Goal: Check status: Check status

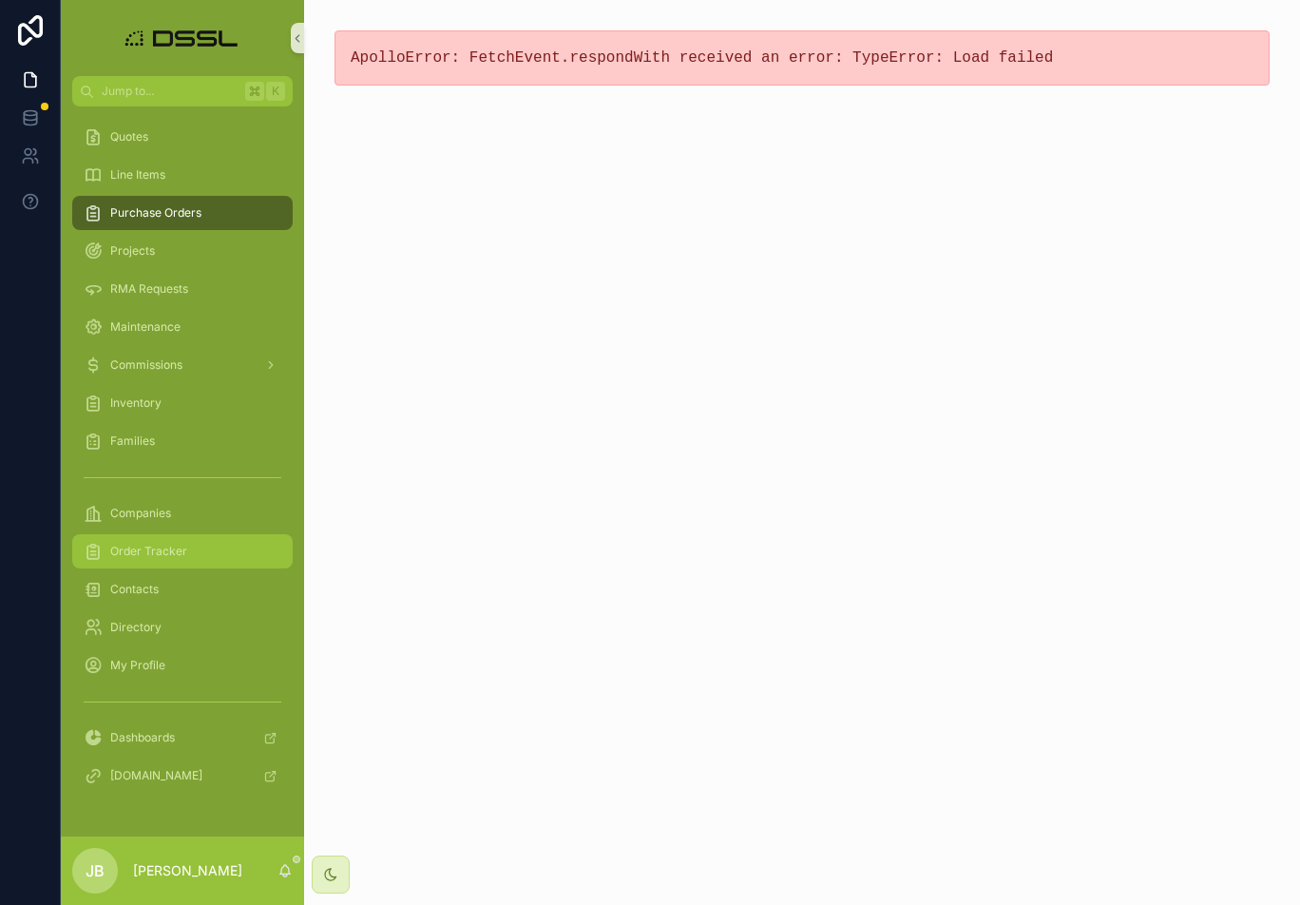
click at [154, 559] on div "Order Tracker" at bounding box center [183, 551] width 198 height 30
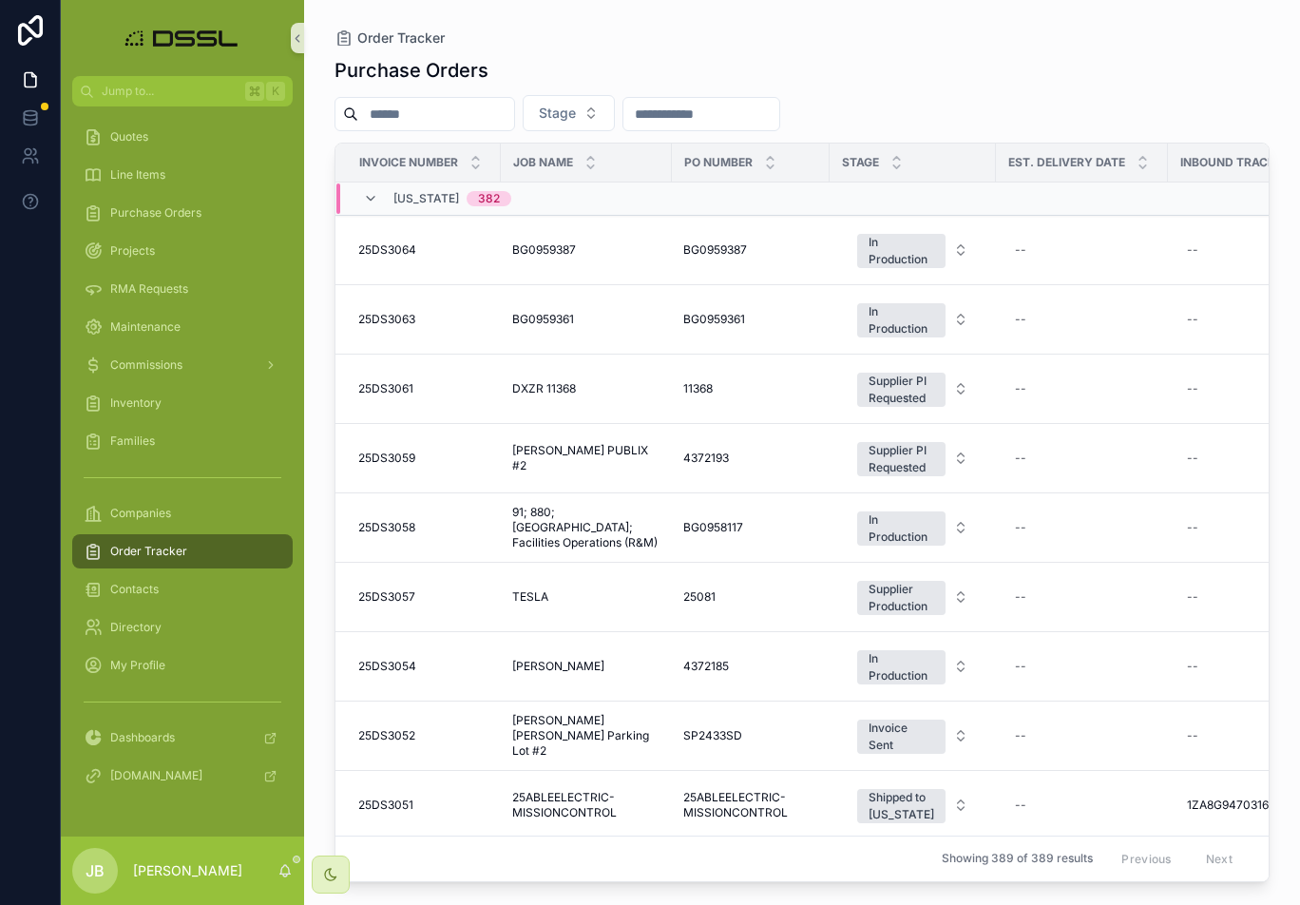
click at [413, 111] on input "scrollable content" at bounding box center [436, 114] width 156 height 27
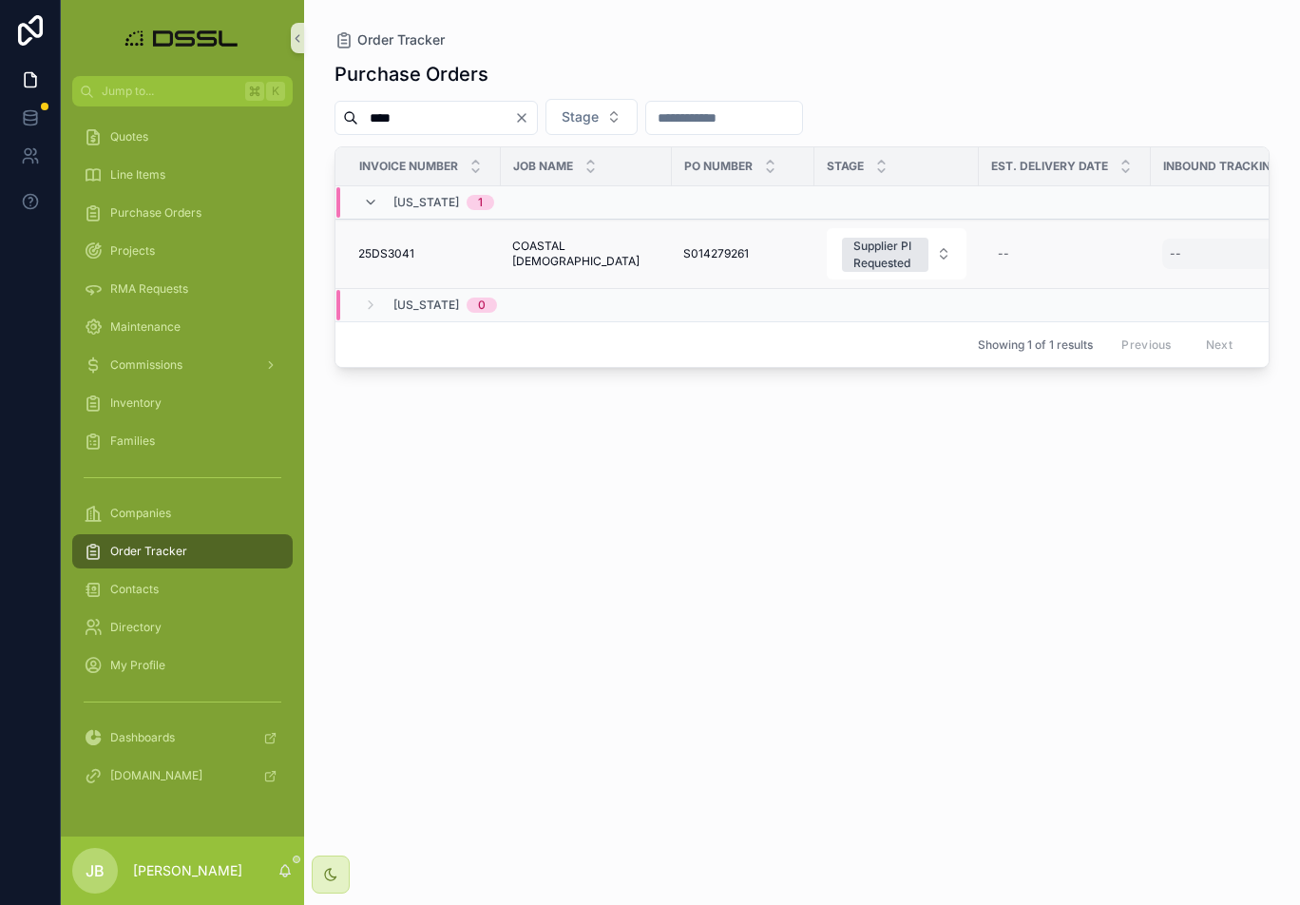
type input "****"
click at [1189, 259] on div "--" at bounding box center [1235, 254] width 144 height 30
type input "**********"
click at [1142, 284] on icon "scrollable content" at bounding box center [1144, 279] width 15 height 15
click at [882, 263] on div "Supplier PI Requested" at bounding box center [886, 255] width 64 height 34
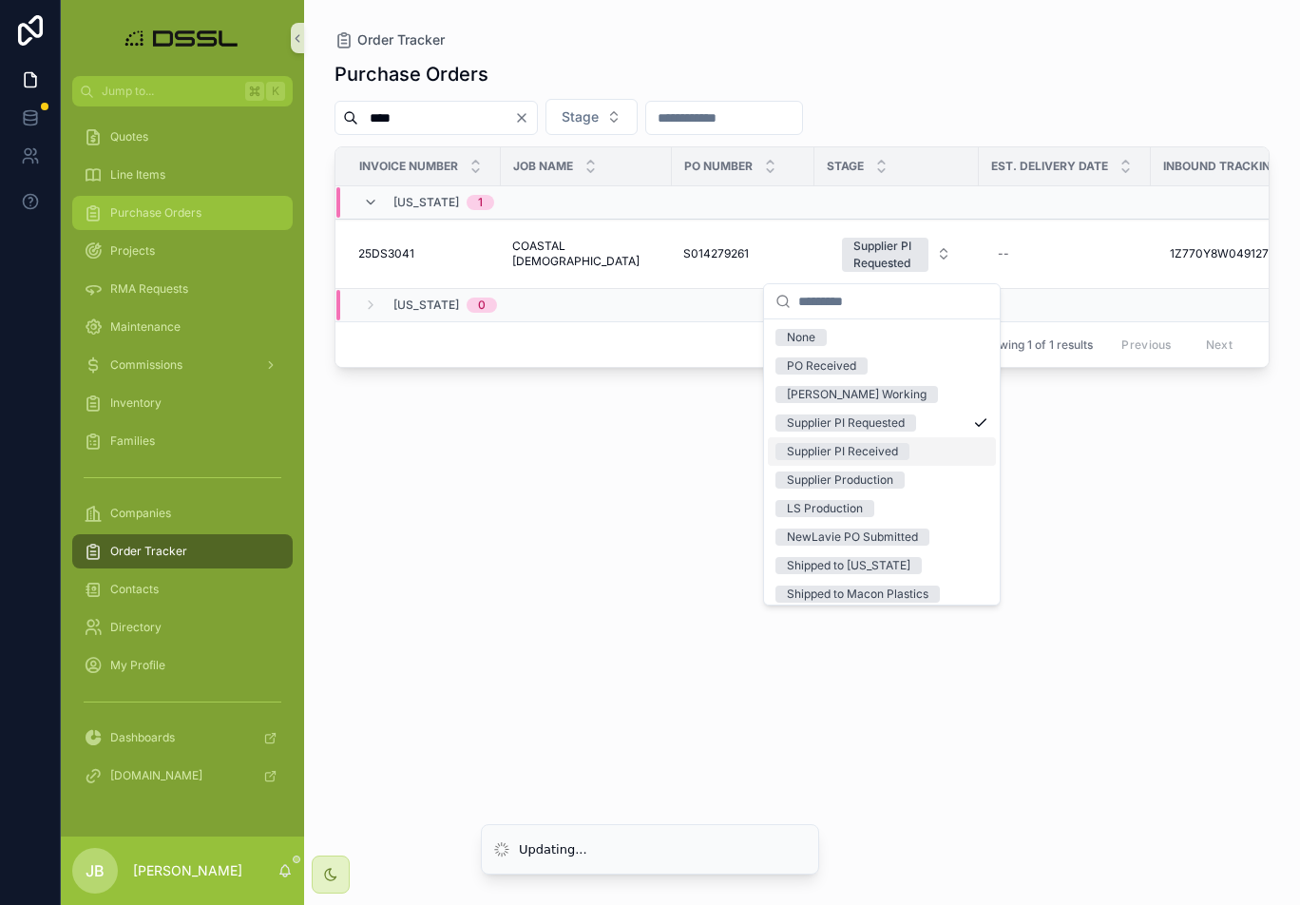
click at [170, 213] on span "Purchase Orders" at bounding box center [155, 212] width 91 height 15
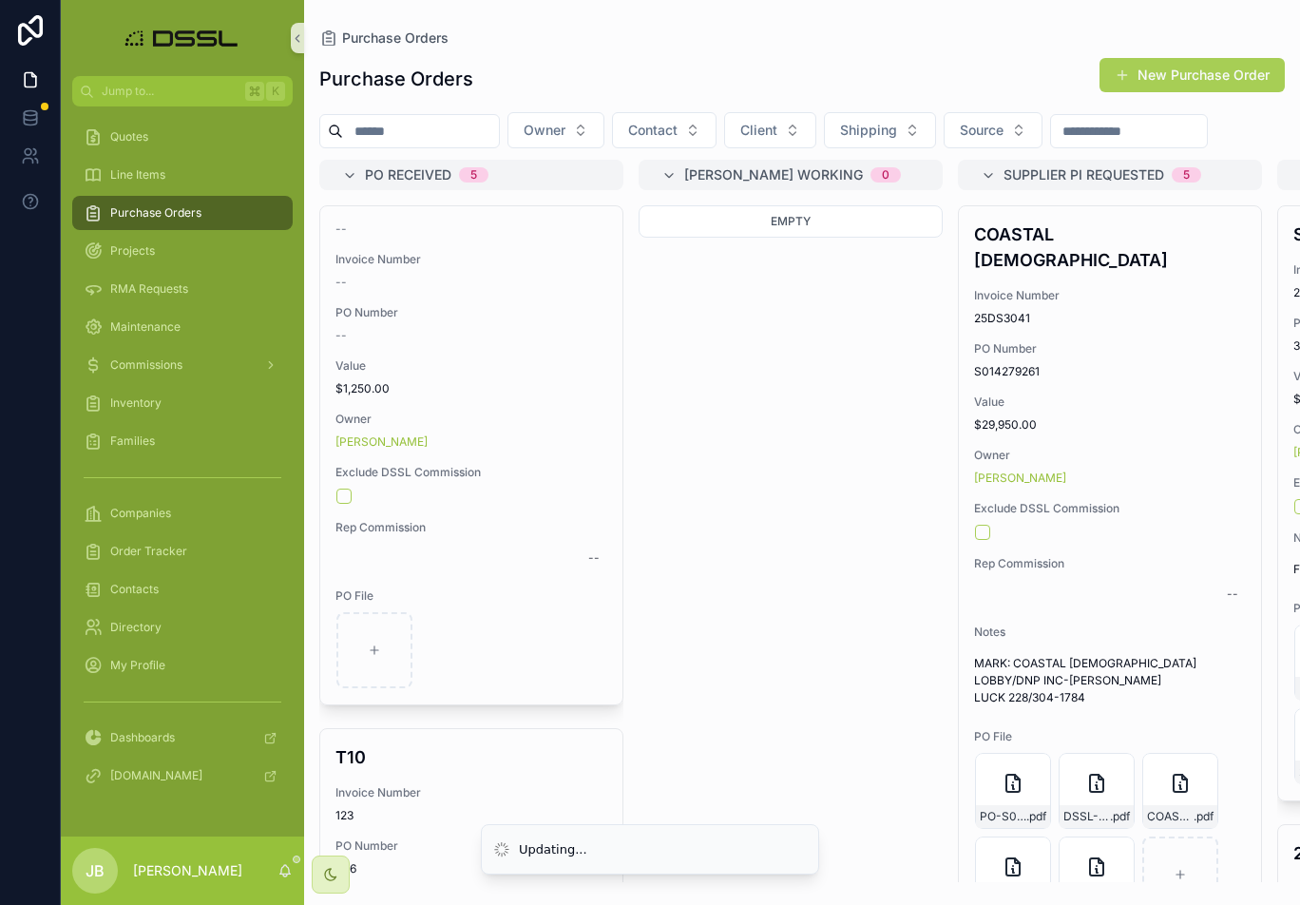
click at [464, 125] on input "scrollable content" at bounding box center [421, 131] width 156 height 27
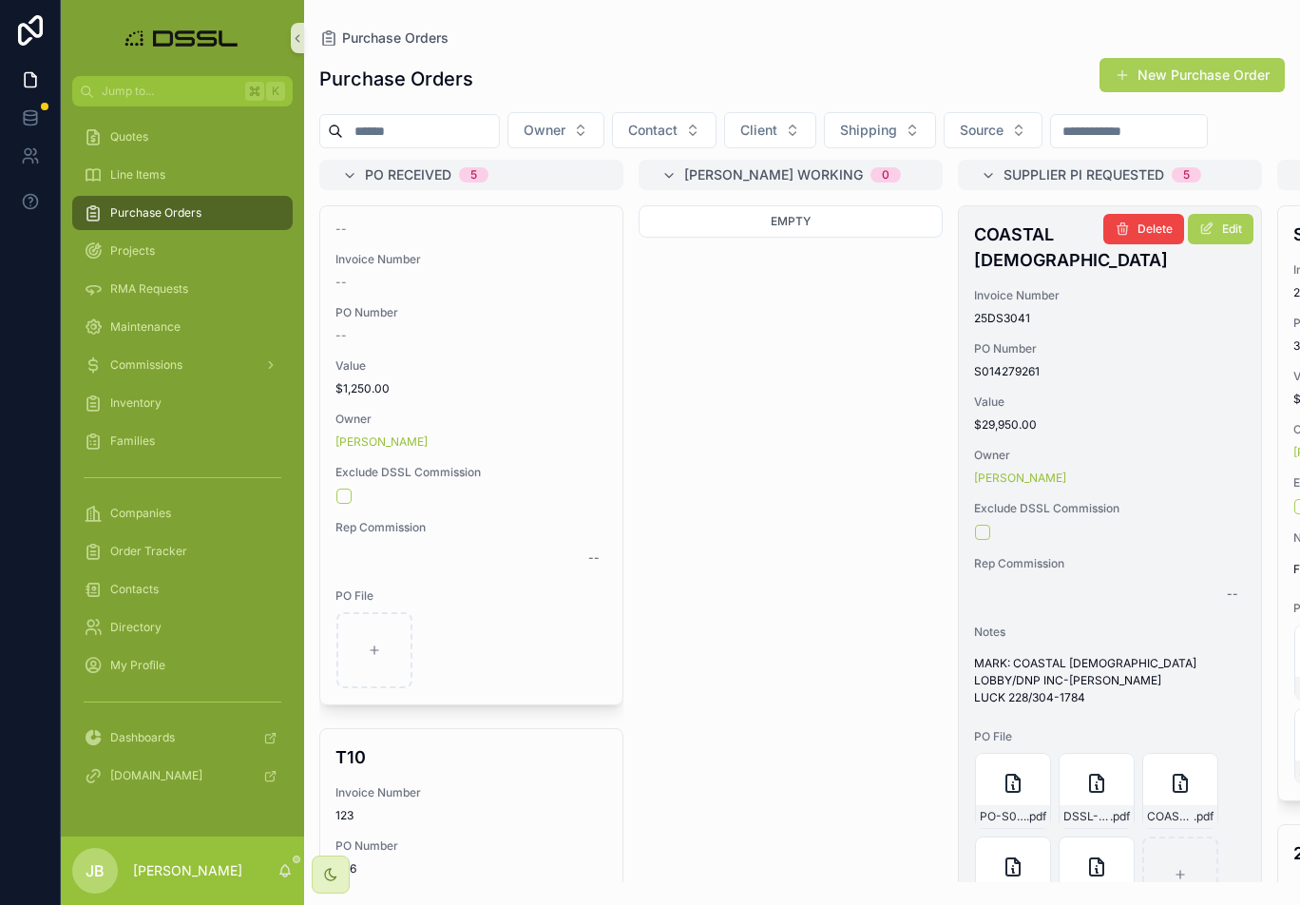
click at [1057, 319] on span "25DS3041" at bounding box center [1110, 318] width 272 height 15
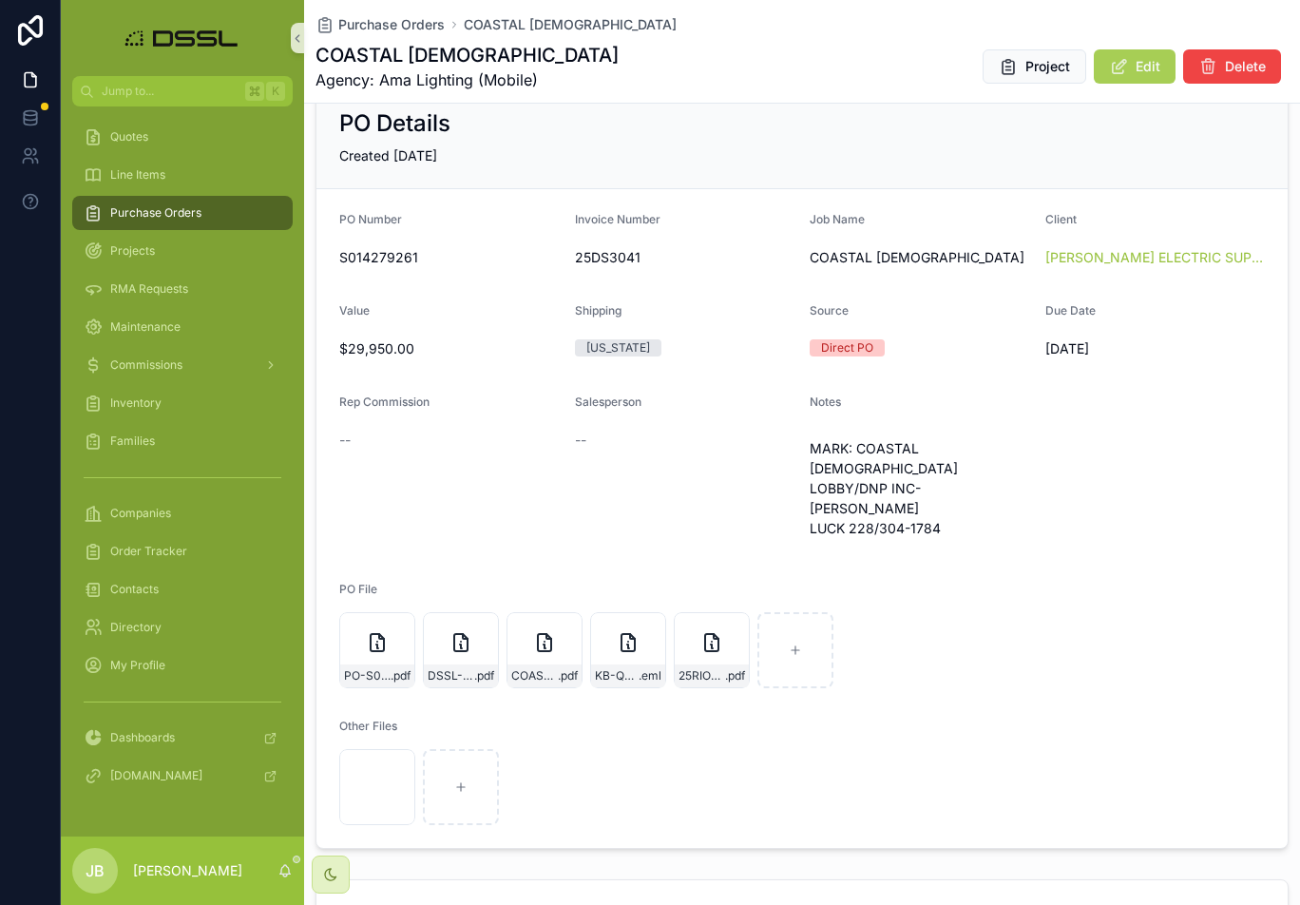
scroll to position [199, 0]
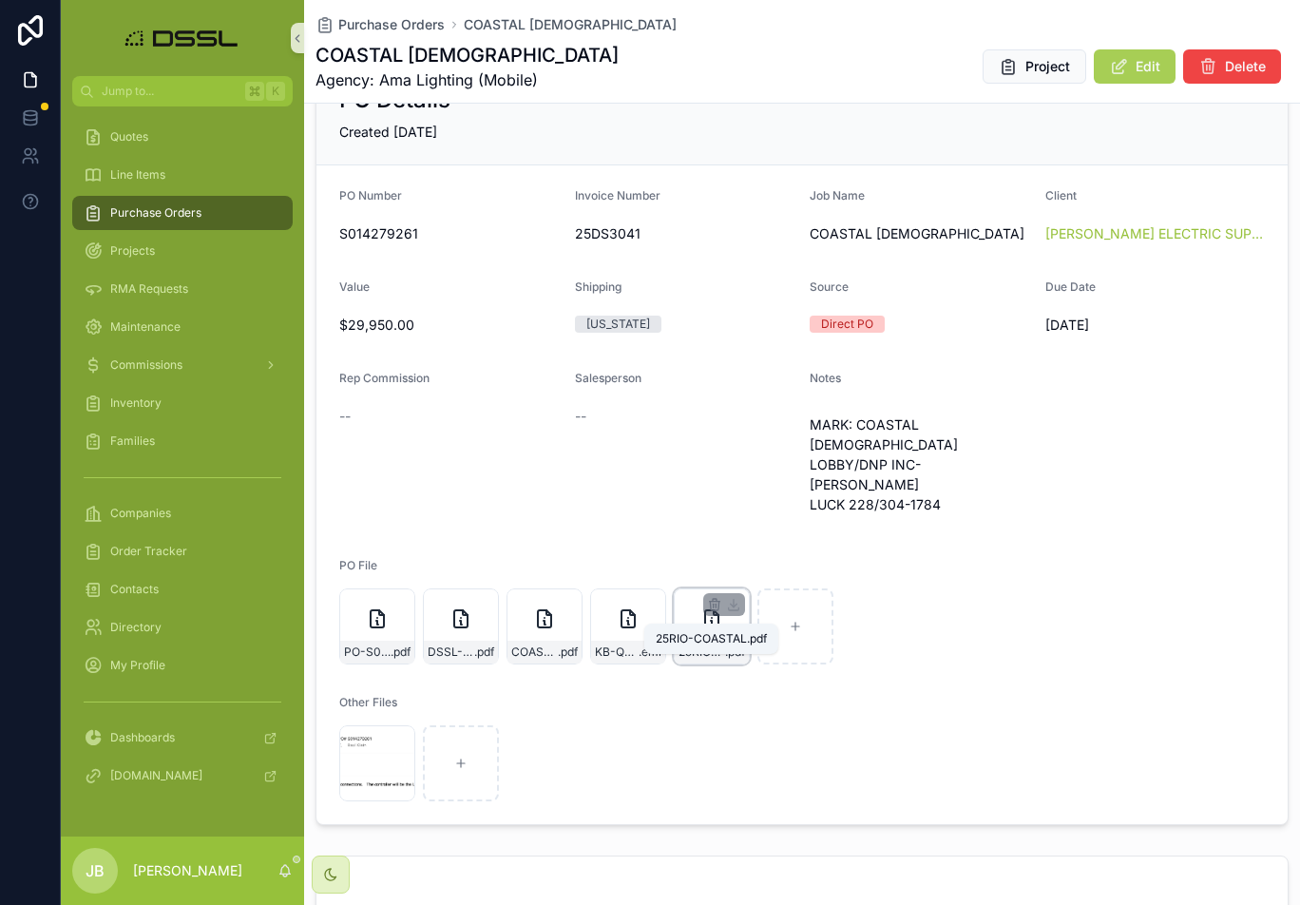
click at [719, 645] on span "25RIO-COASTAL" at bounding box center [702, 652] width 47 height 15
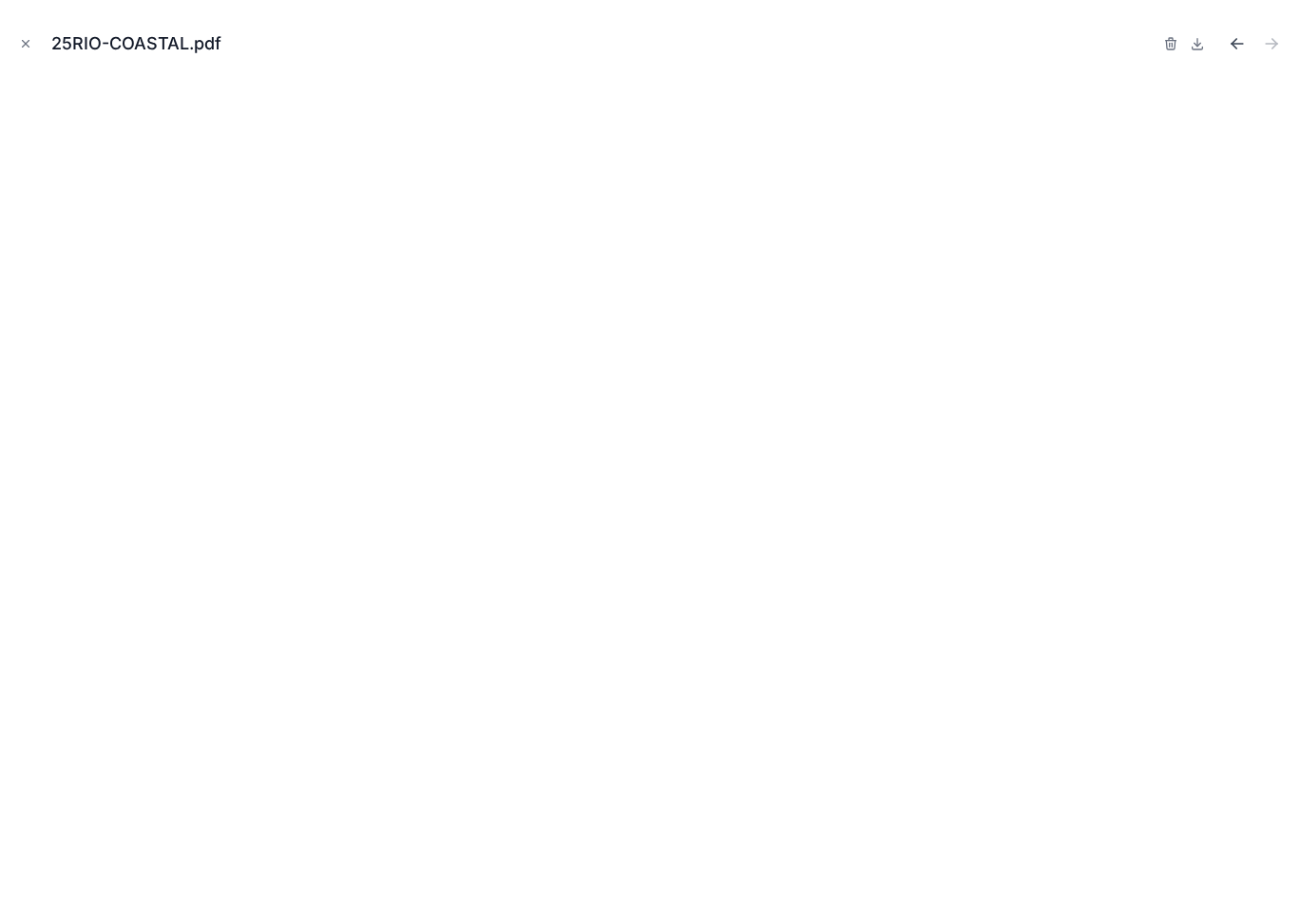
click at [1232, 44] on icon "Previous file" at bounding box center [1234, 41] width 5 height 5
click at [1236, 43] on icon "Previous file" at bounding box center [1237, 43] width 19 height 19
click at [1236, 44] on icon "Previous file" at bounding box center [1237, 44] width 11 height 0
click at [24, 40] on icon "Close modal" at bounding box center [25, 43] width 13 height 13
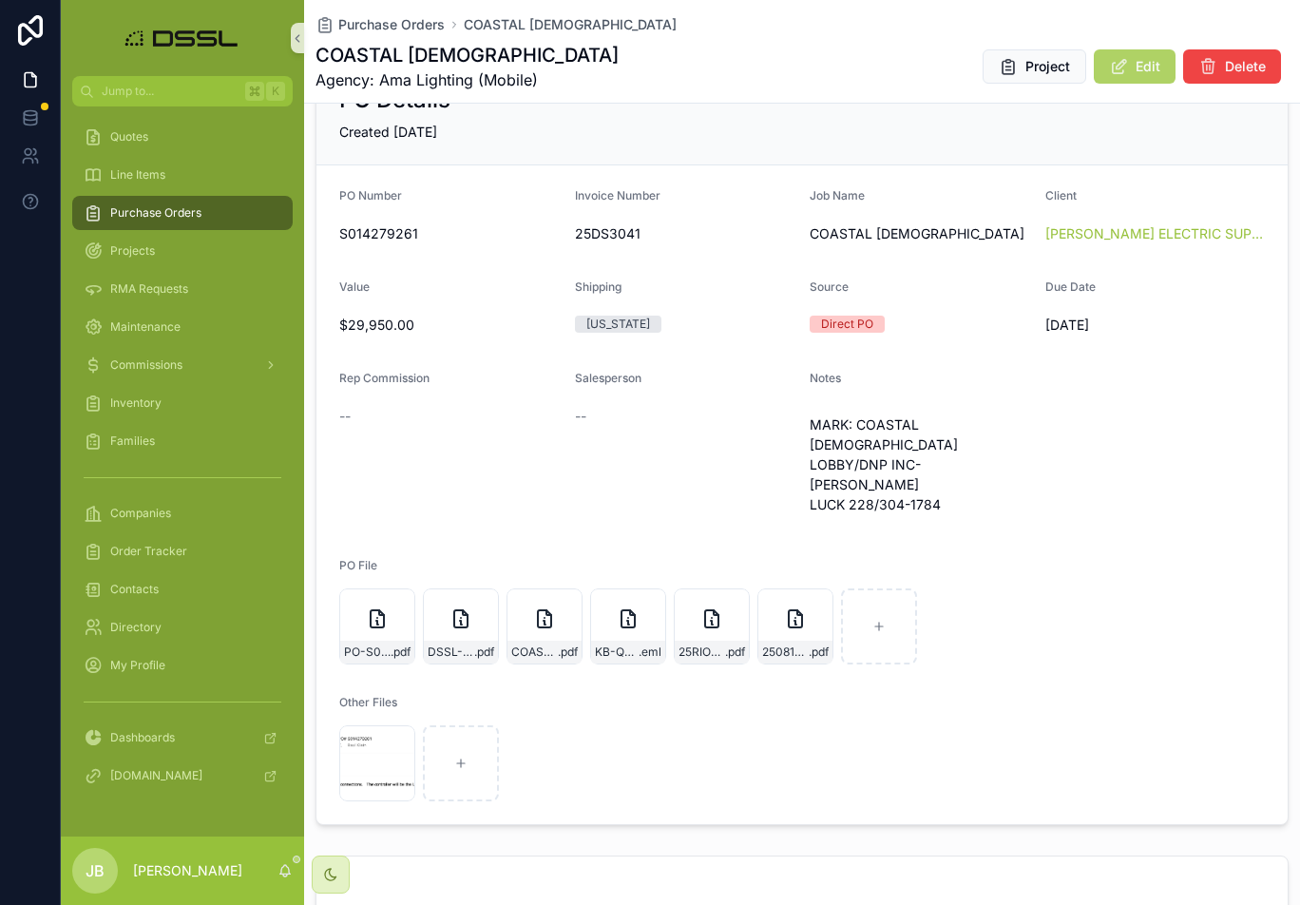
click at [1144, 65] on span "Edit" at bounding box center [1148, 66] width 25 height 19
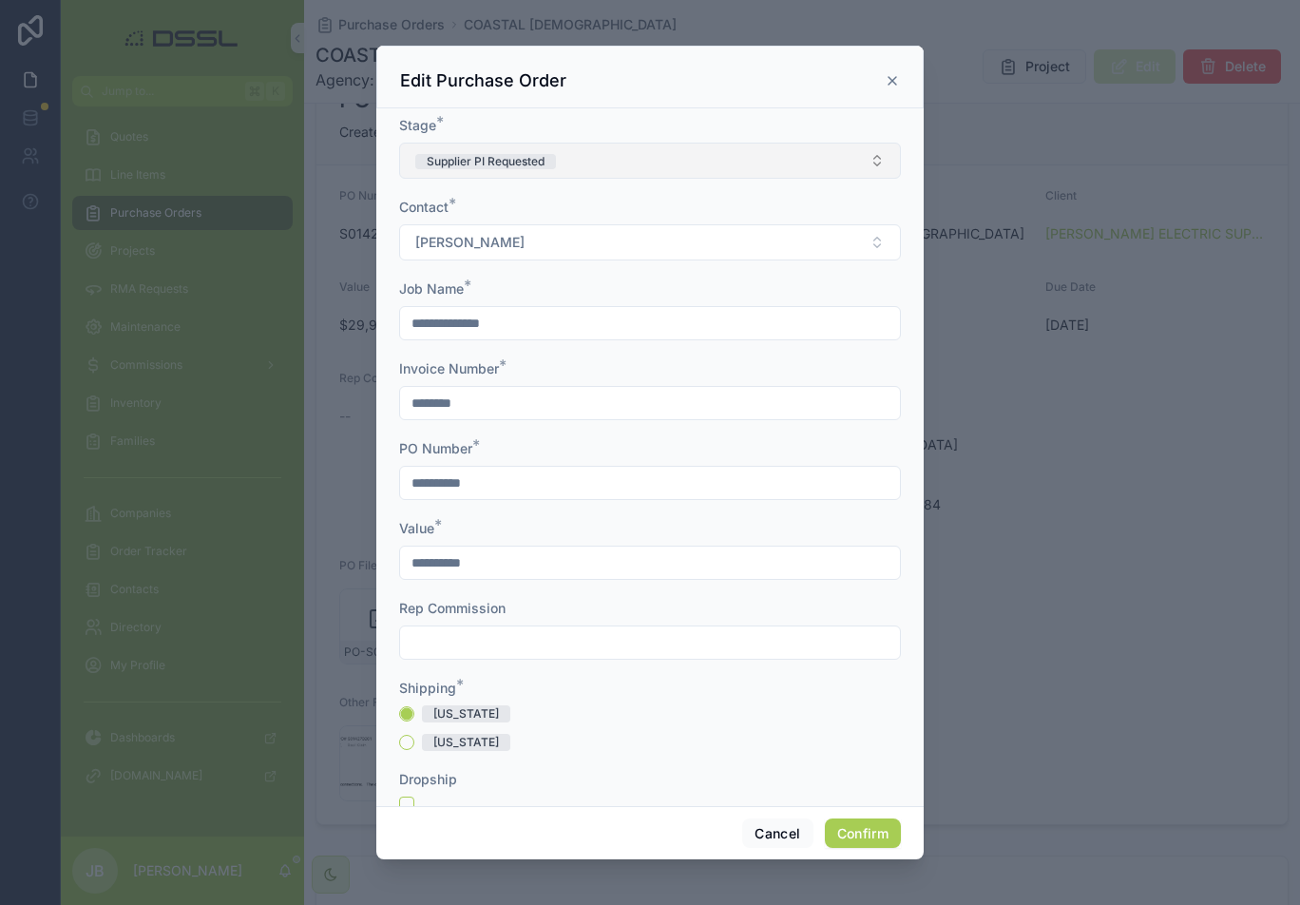
click at [645, 169] on button "Supplier PI Requested" at bounding box center [650, 161] width 502 height 36
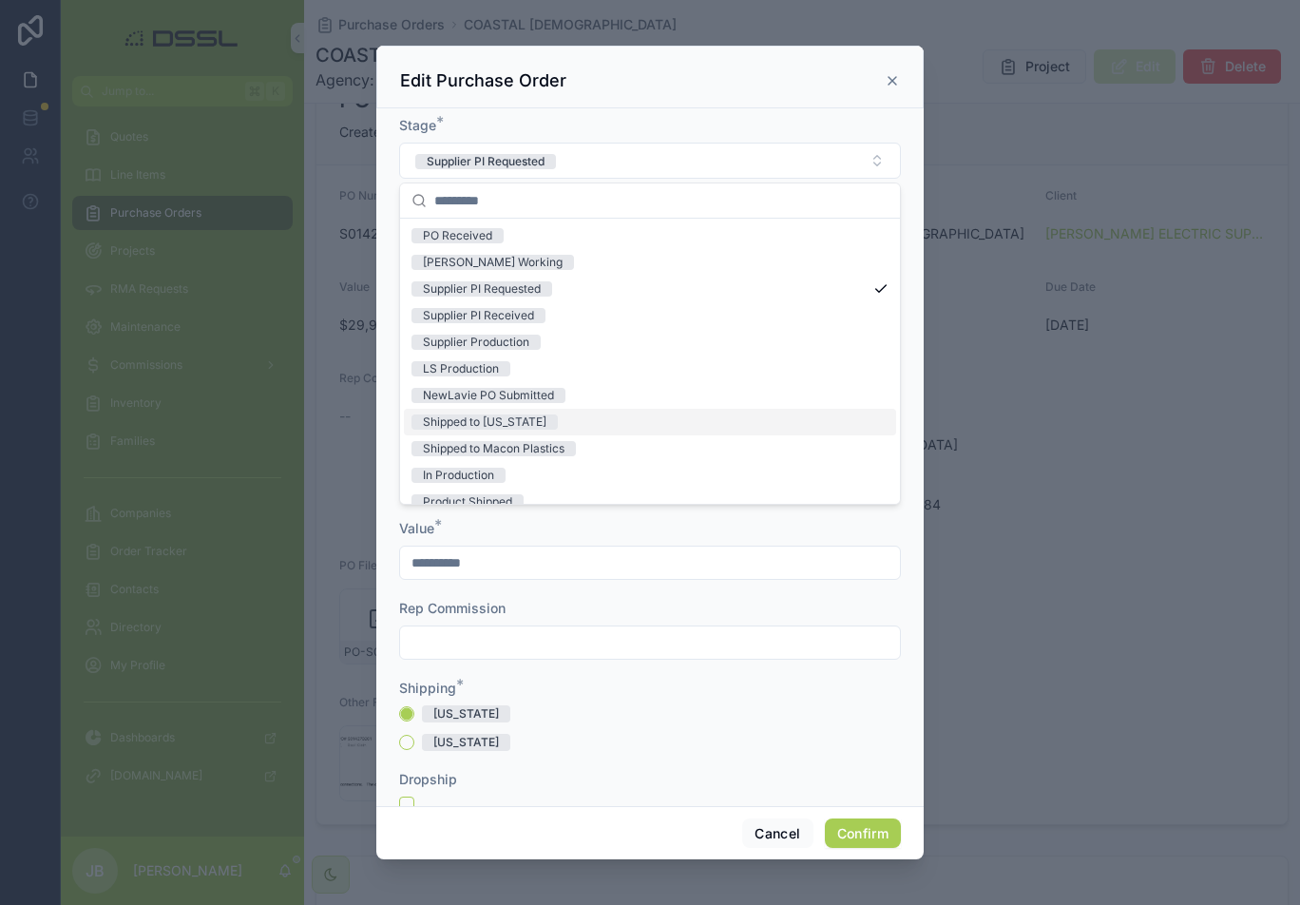
click at [519, 420] on div "Shipped to [US_STATE]" at bounding box center [485, 421] width 124 height 15
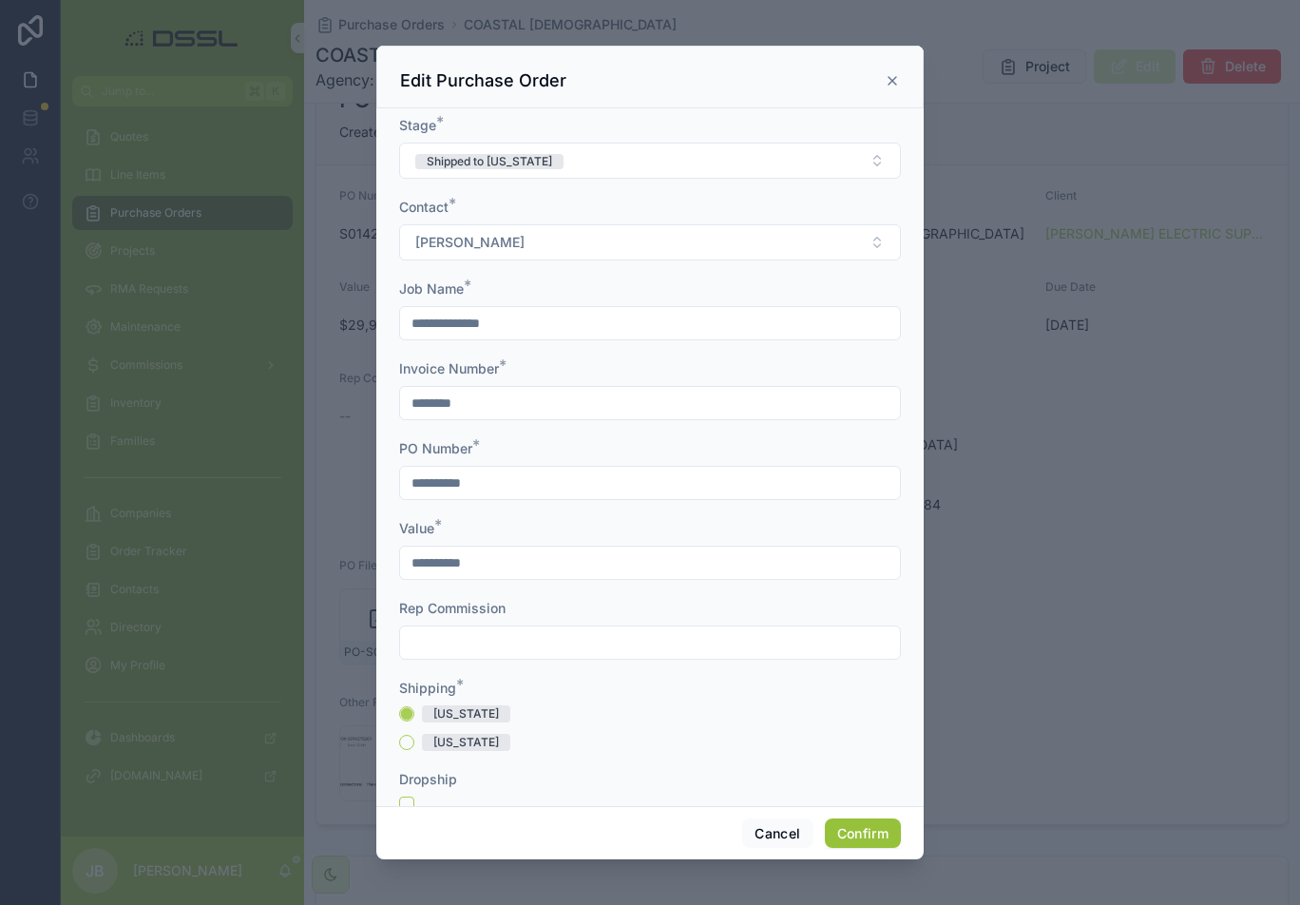
click at [860, 674] on button "Confirm" at bounding box center [863, 833] width 76 height 30
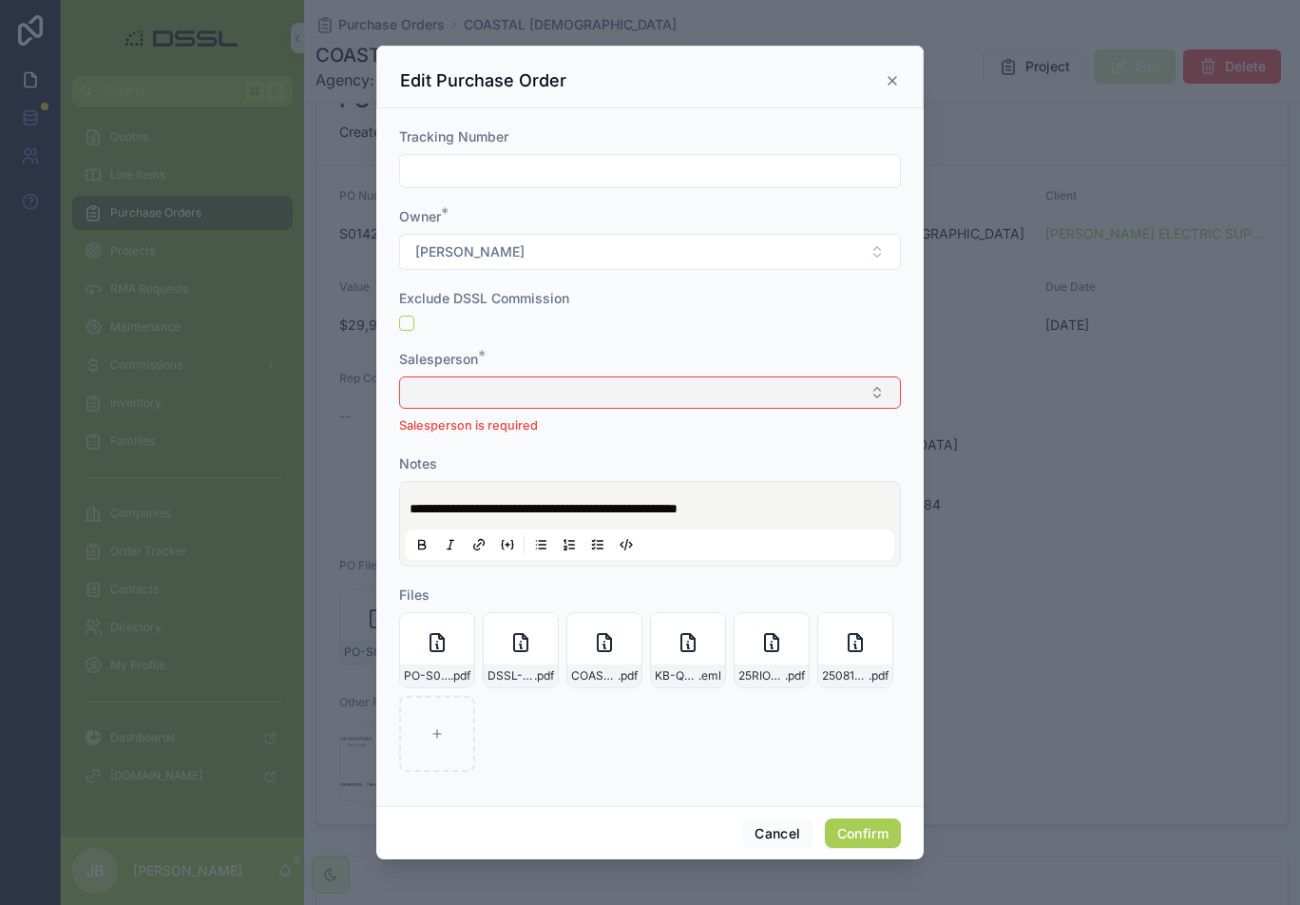
scroll to position [866, 0]
click at [537, 385] on button "Select Button" at bounding box center [650, 393] width 502 height 32
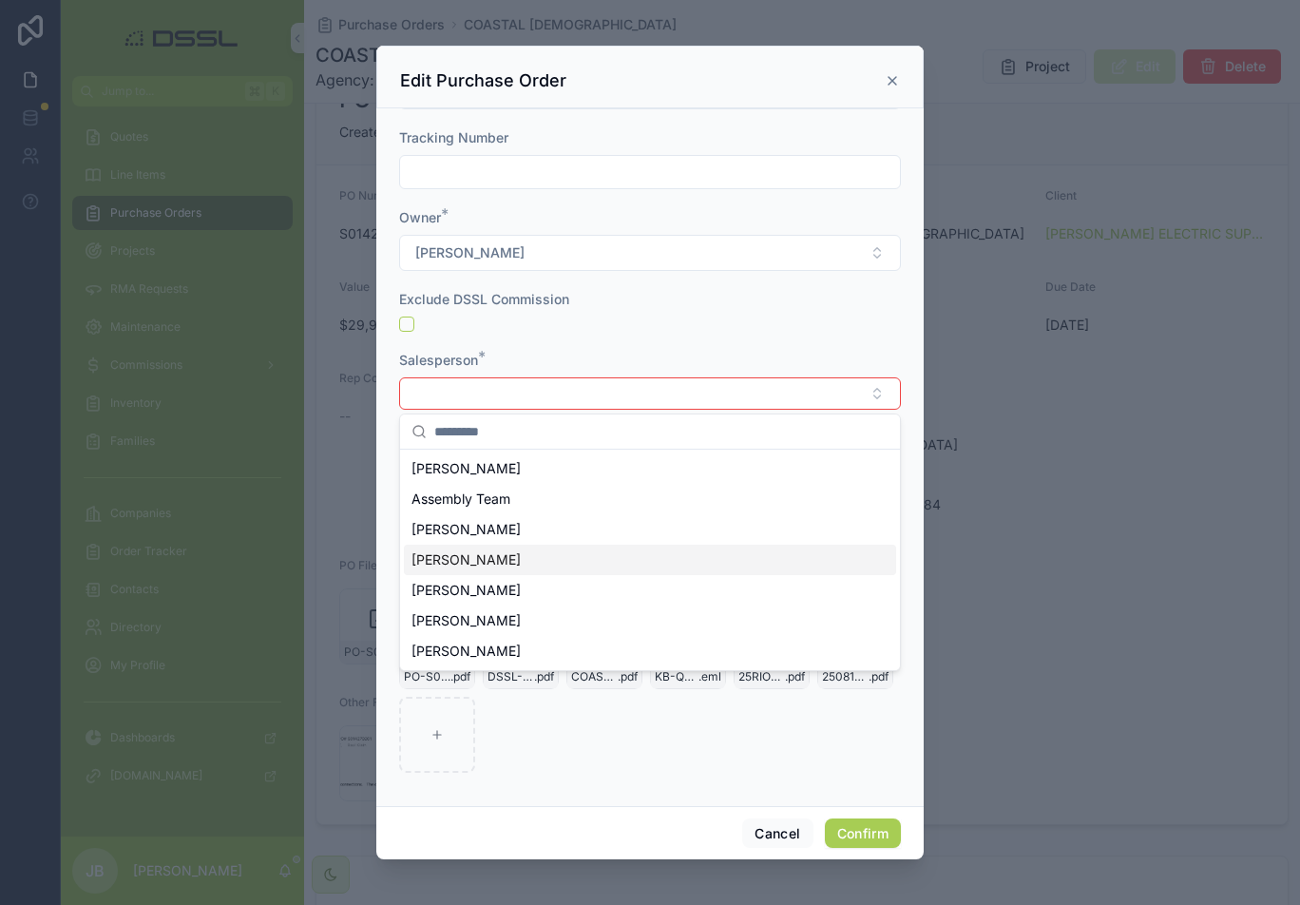
click at [456, 564] on span "[PERSON_NAME]" at bounding box center [466, 559] width 109 height 19
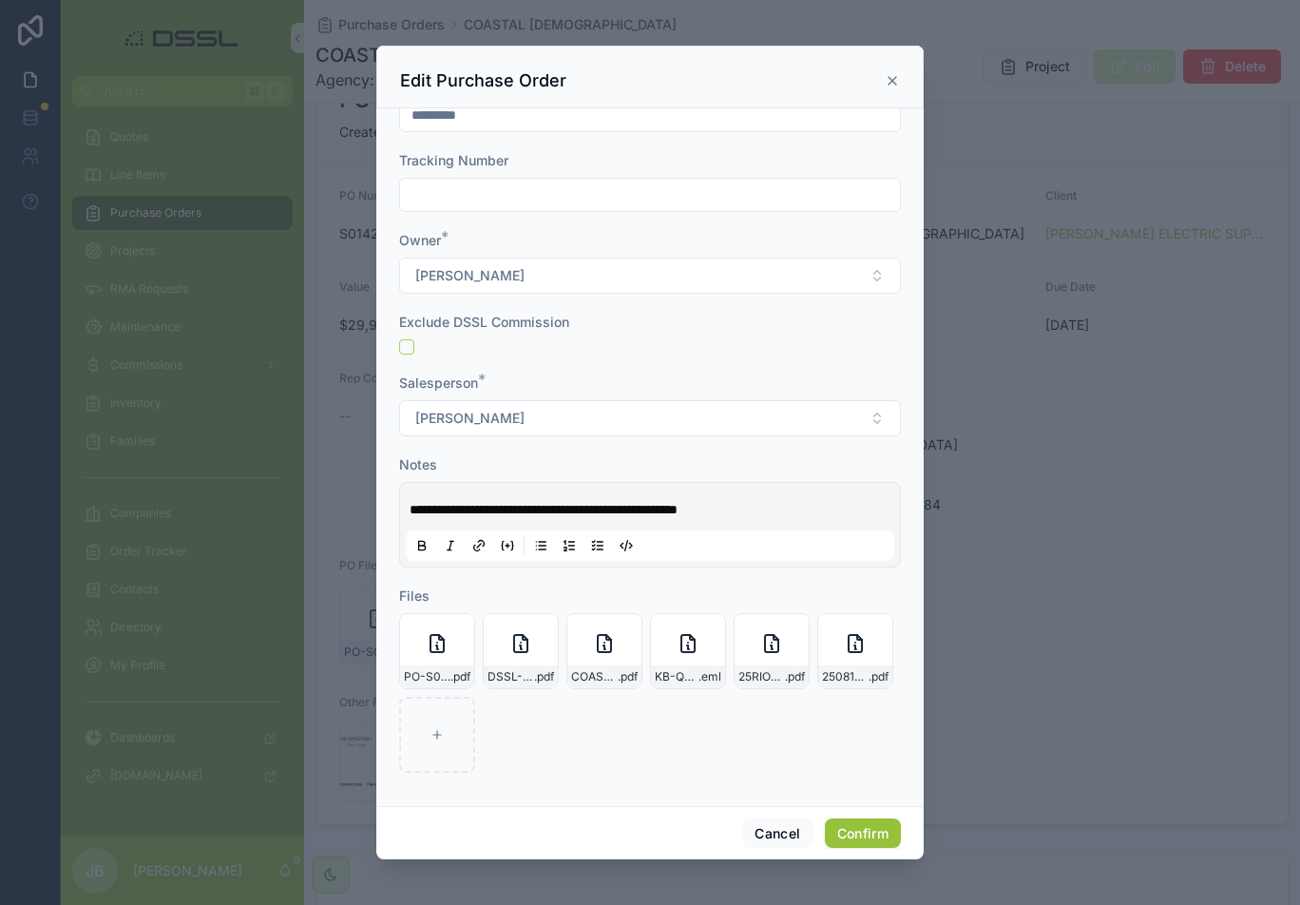
click at [856, 674] on button "Confirm" at bounding box center [863, 833] width 76 height 30
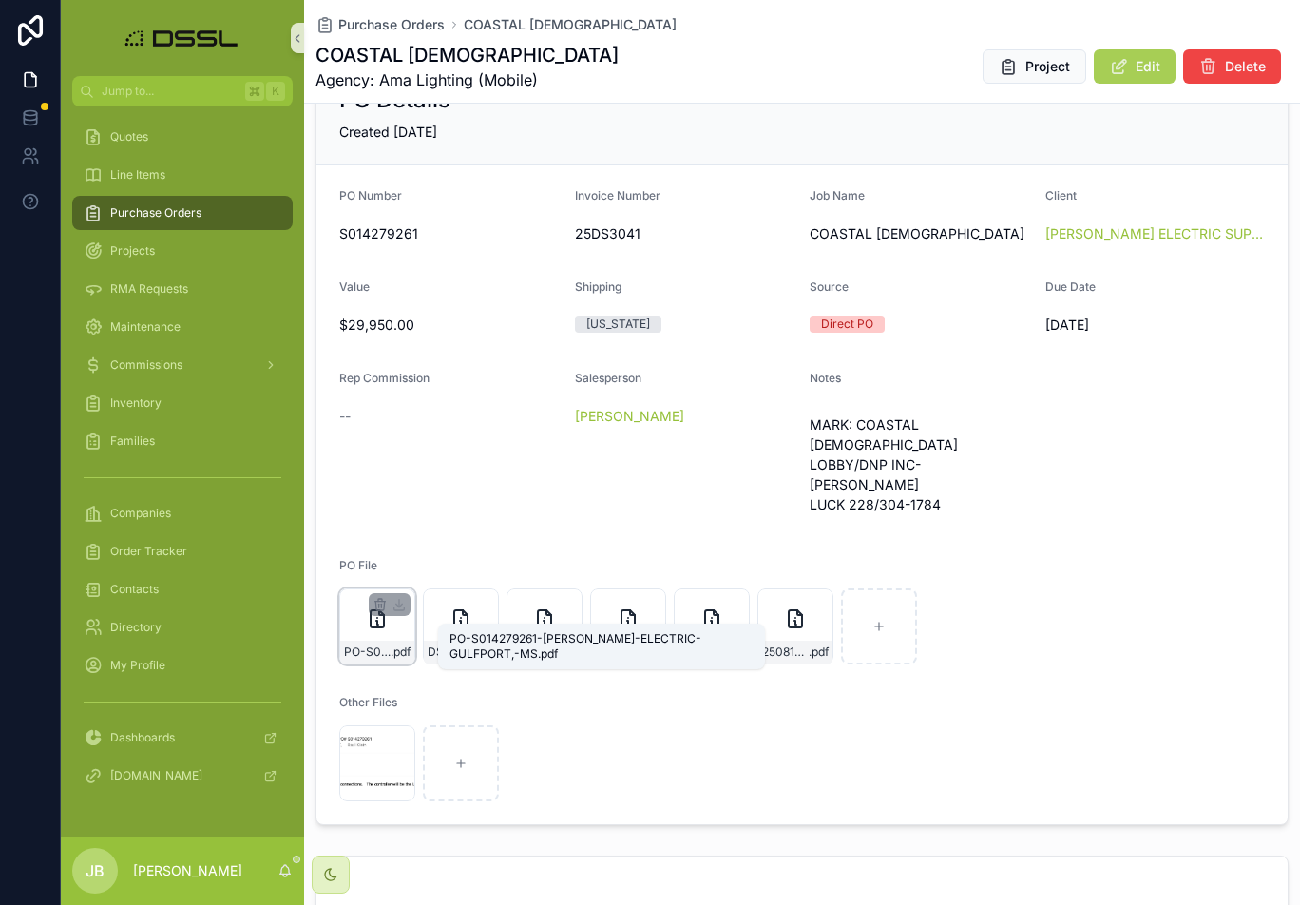
click at [367, 645] on span "PO-S014279261-[PERSON_NAME]-ELECTRIC-GULFPORT,-[GEOGRAPHIC_DATA]" at bounding box center [367, 652] width 47 height 15
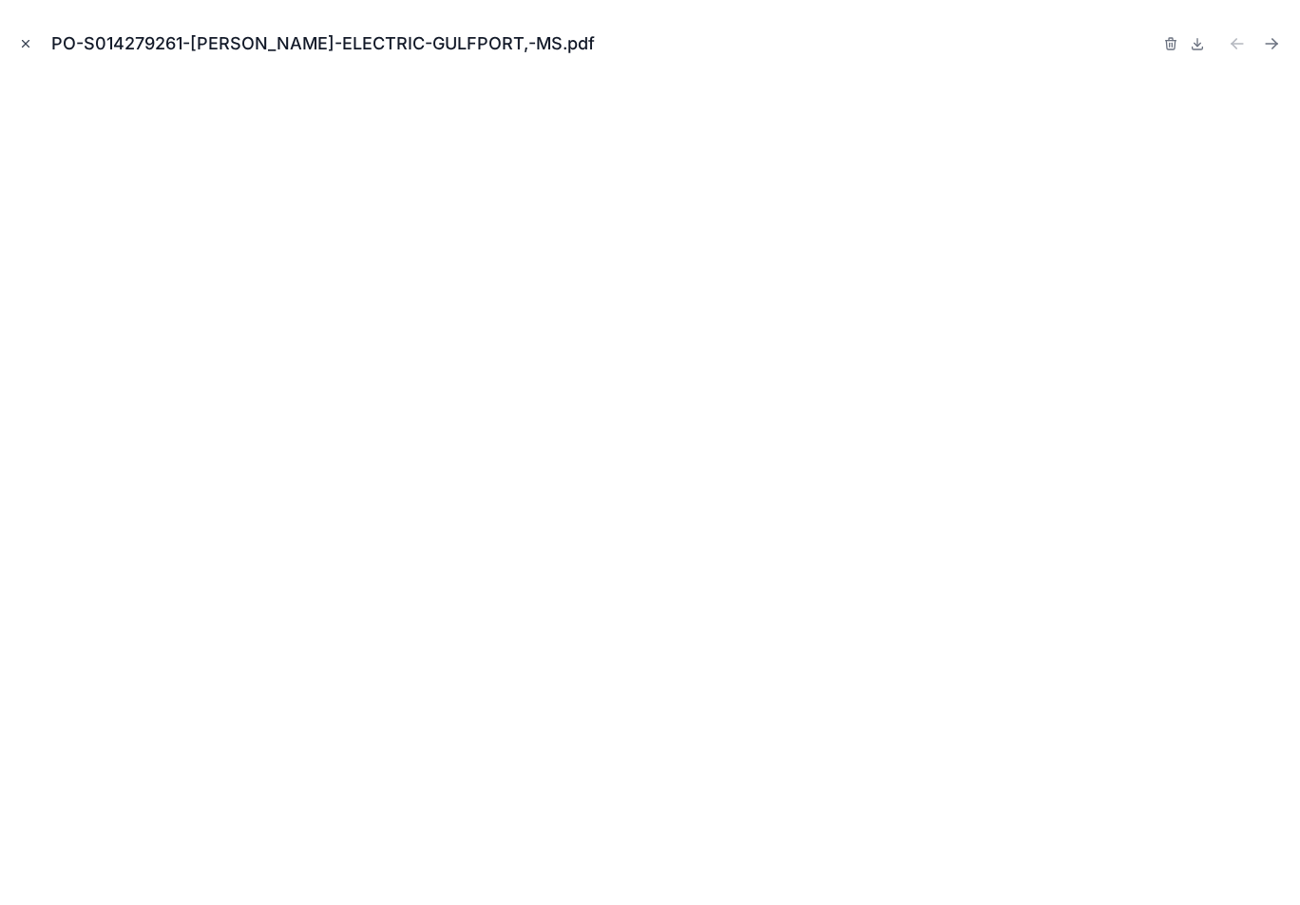
click at [29, 41] on icon "Close modal" at bounding box center [25, 43] width 13 height 13
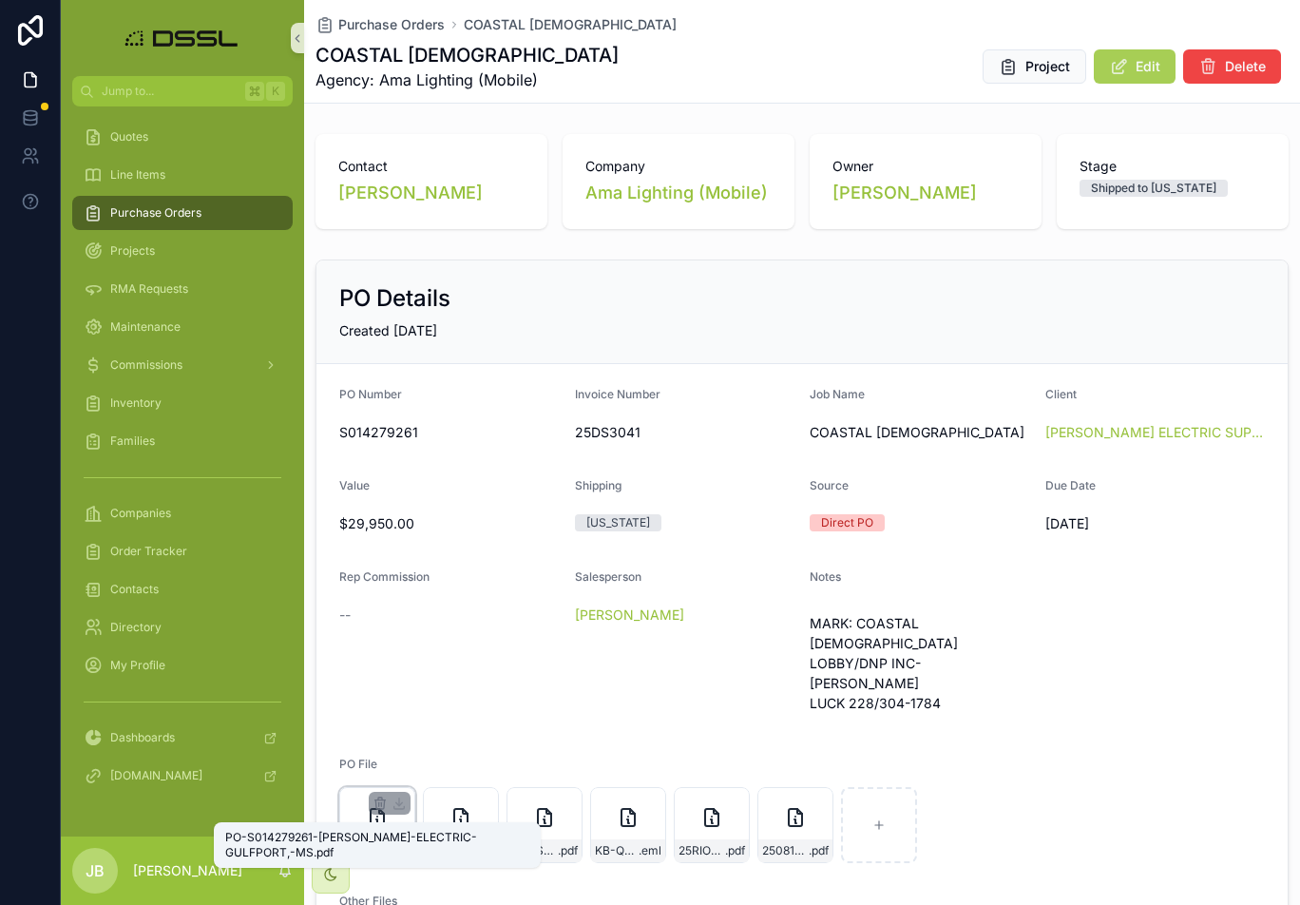
click at [391, 674] on span ".pdf" at bounding box center [401, 850] width 20 height 15
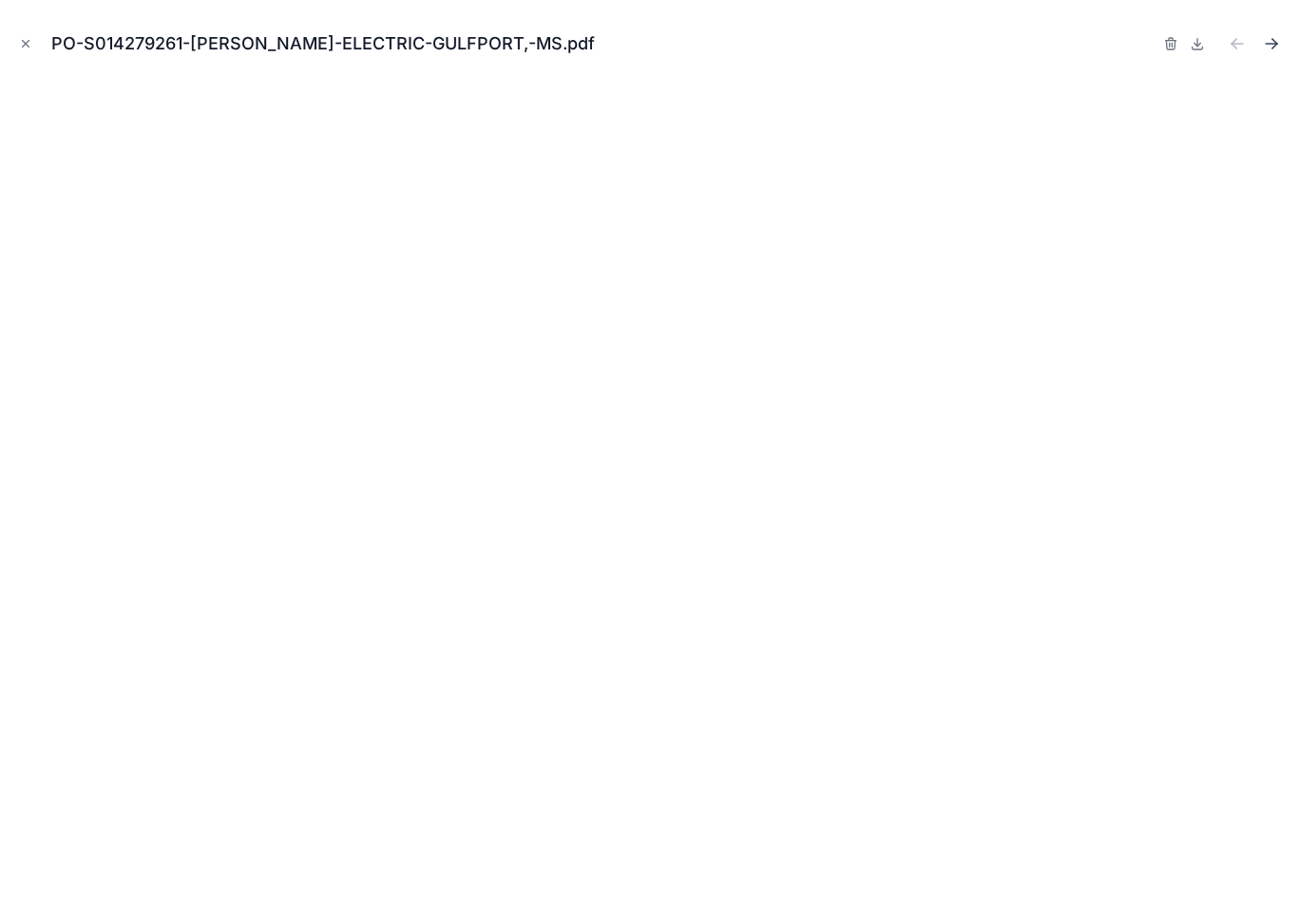
click at [1270, 46] on icon "Next file" at bounding box center [1271, 43] width 19 height 19
click at [1235, 43] on icon "Previous file" at bounding box center [1237, 43] width 19 height 19
click at [24, 44] on icon "Close modal" at bounding box center [25, 43] width 13 height 13
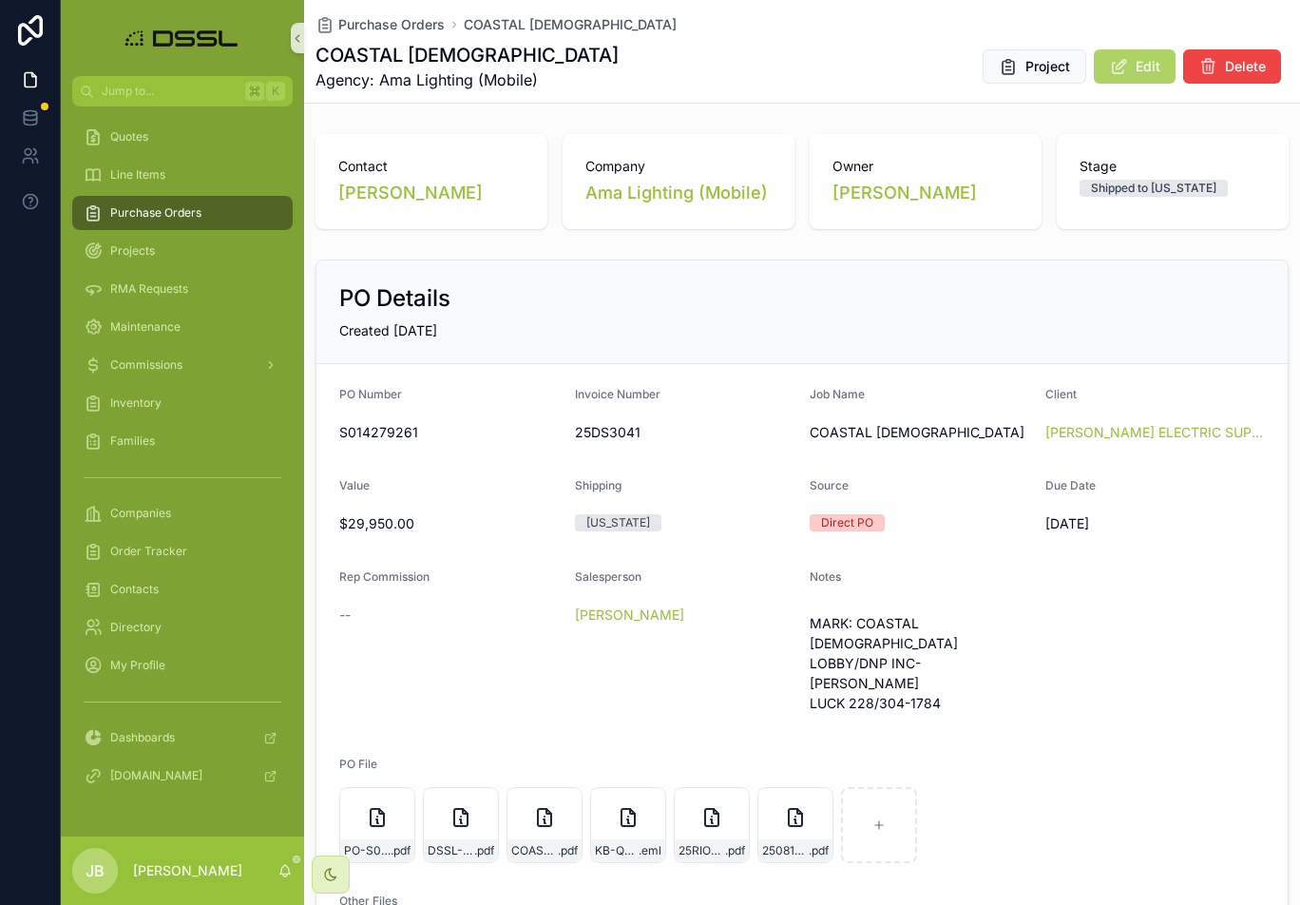
click at [1144, 64] on span "Edit" at bounding box center [1148, 66] width 25 height 19
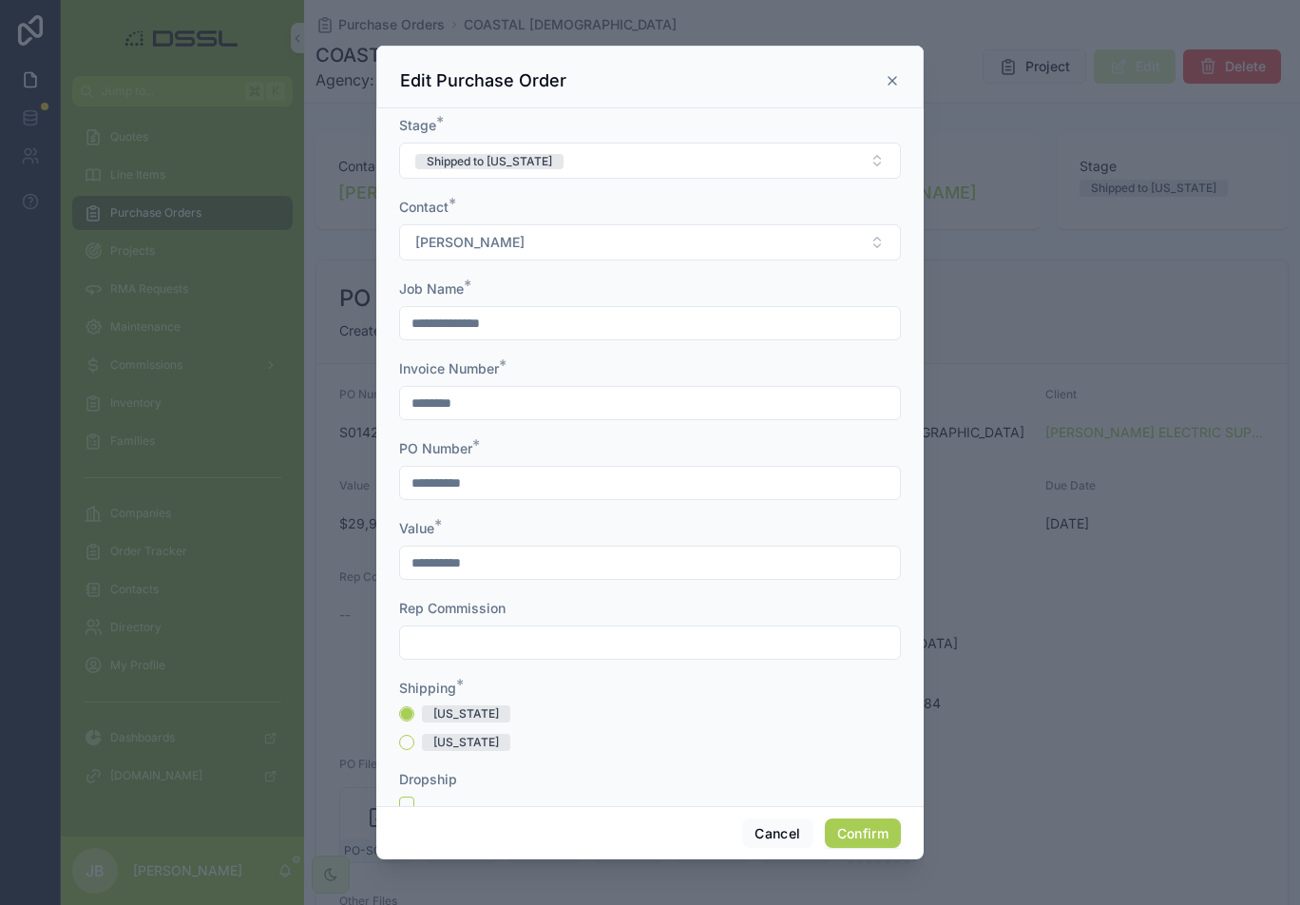
click at [506, 636] on input "text" at bounding box center [650, 642] width 500 height 27
type input "*********"
click at [544, 649] on input "*********" at bounding box center [650, 642] width 500 height 27
click at [863, 674] on button "Confirm" at bounding box center [863, 833] width 76 height 30
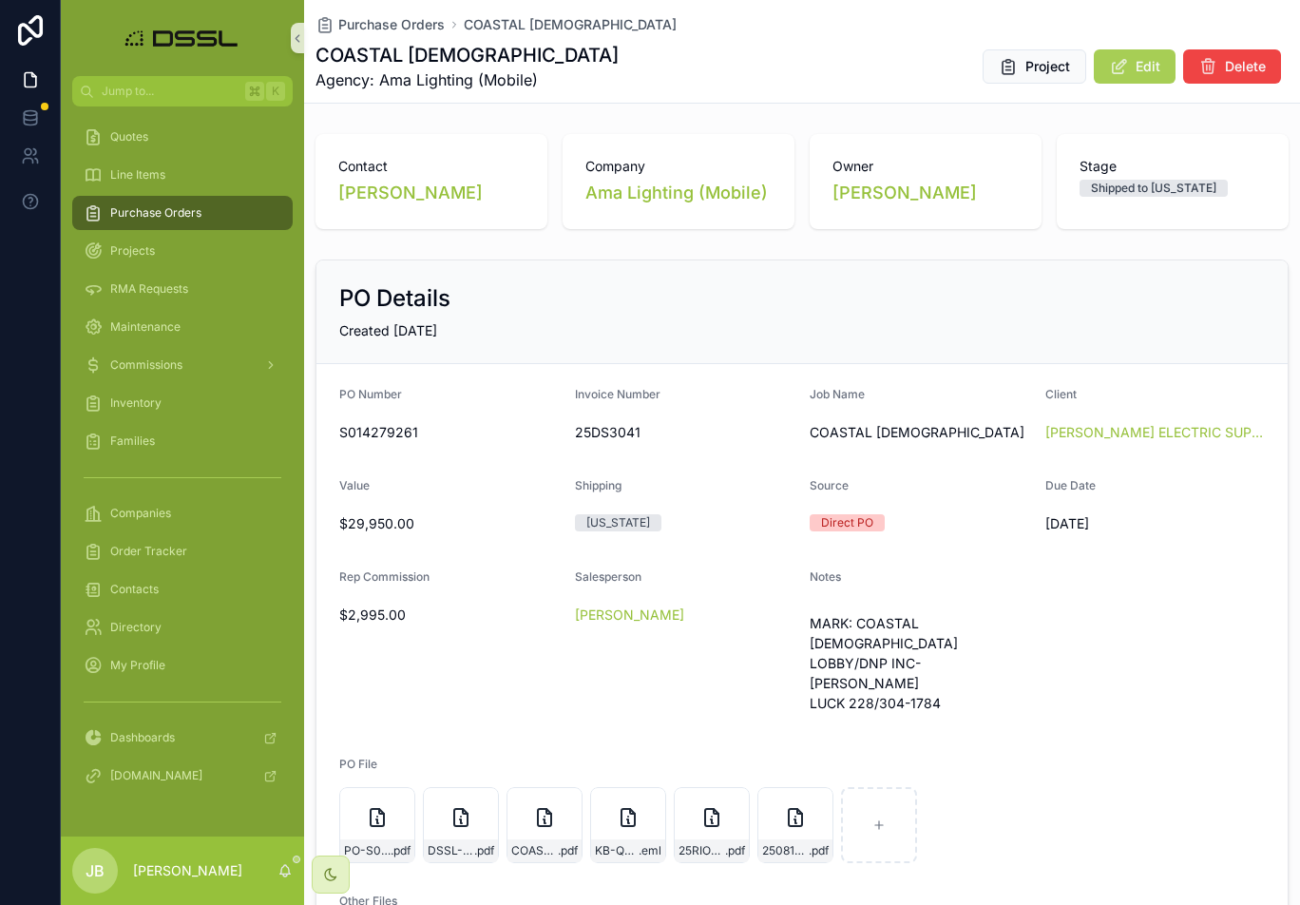
scroll to position [0, 0]
click at [542, 245] on div "Contact [PERSON_NAME] Company Ama Lighting (Mobile) Owner [PERSON_NAME] Stage S…" at bounding box center [802, 828] width 996 height 1404
click at [183, 211] on span "Purchase Orders" at bounding box center [155, 212] width 91 height 15
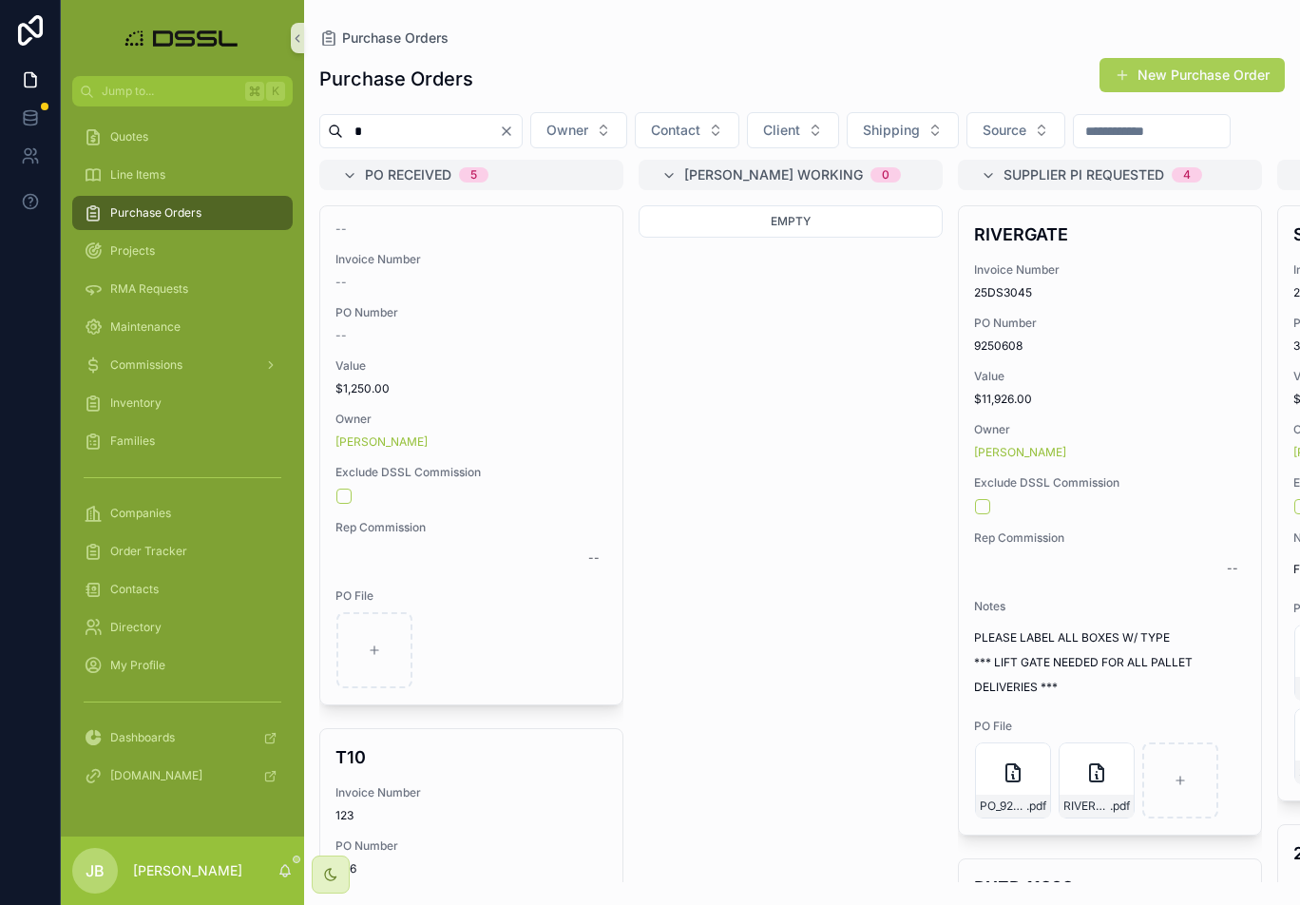
click at [430, 127] on input "*" at bounding box center [421, 131] width 156 height 27
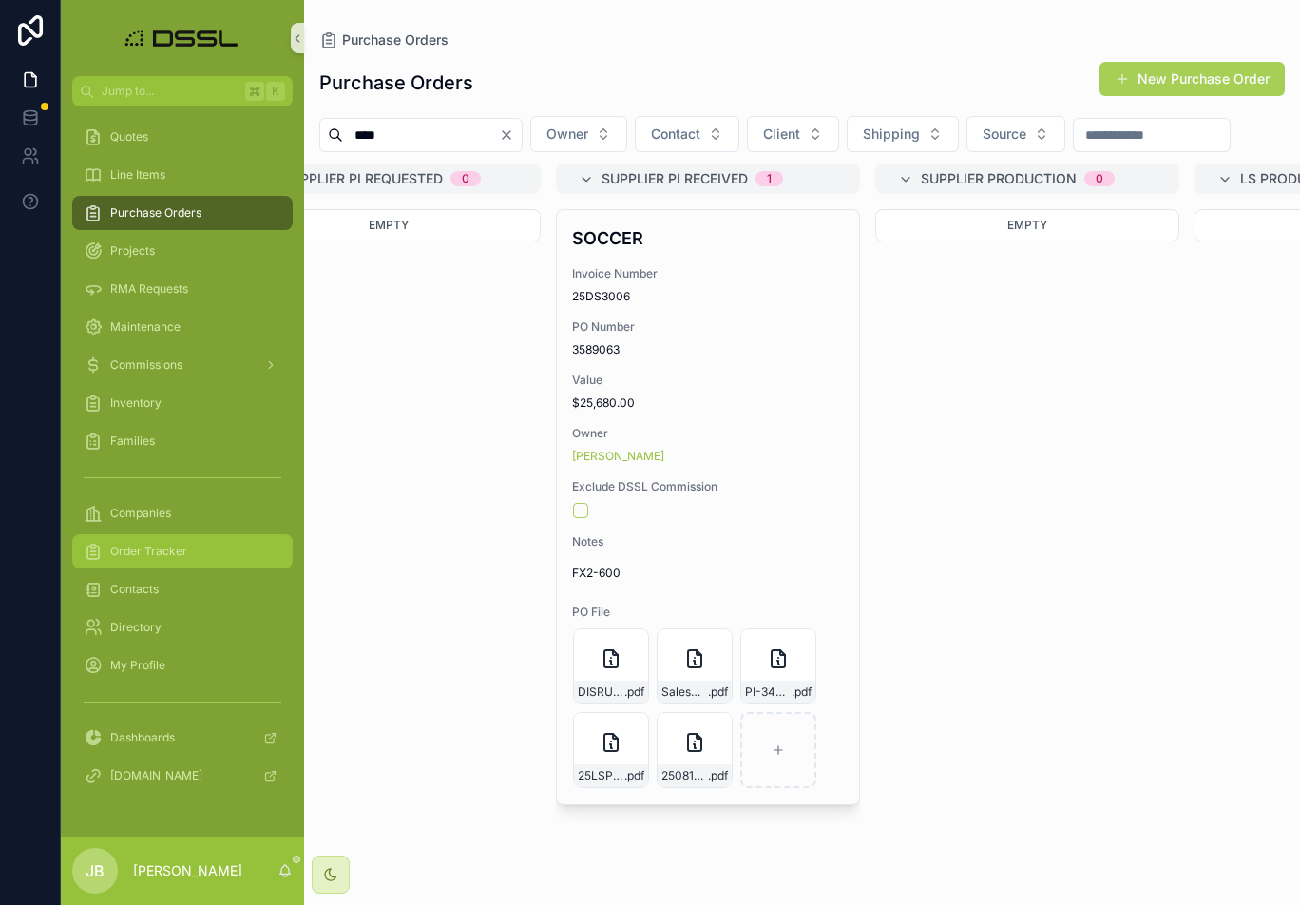
type input "****"
click at [141, 552] on span "Order Tracker" at bounding box center [148, 551] width 77 height 15
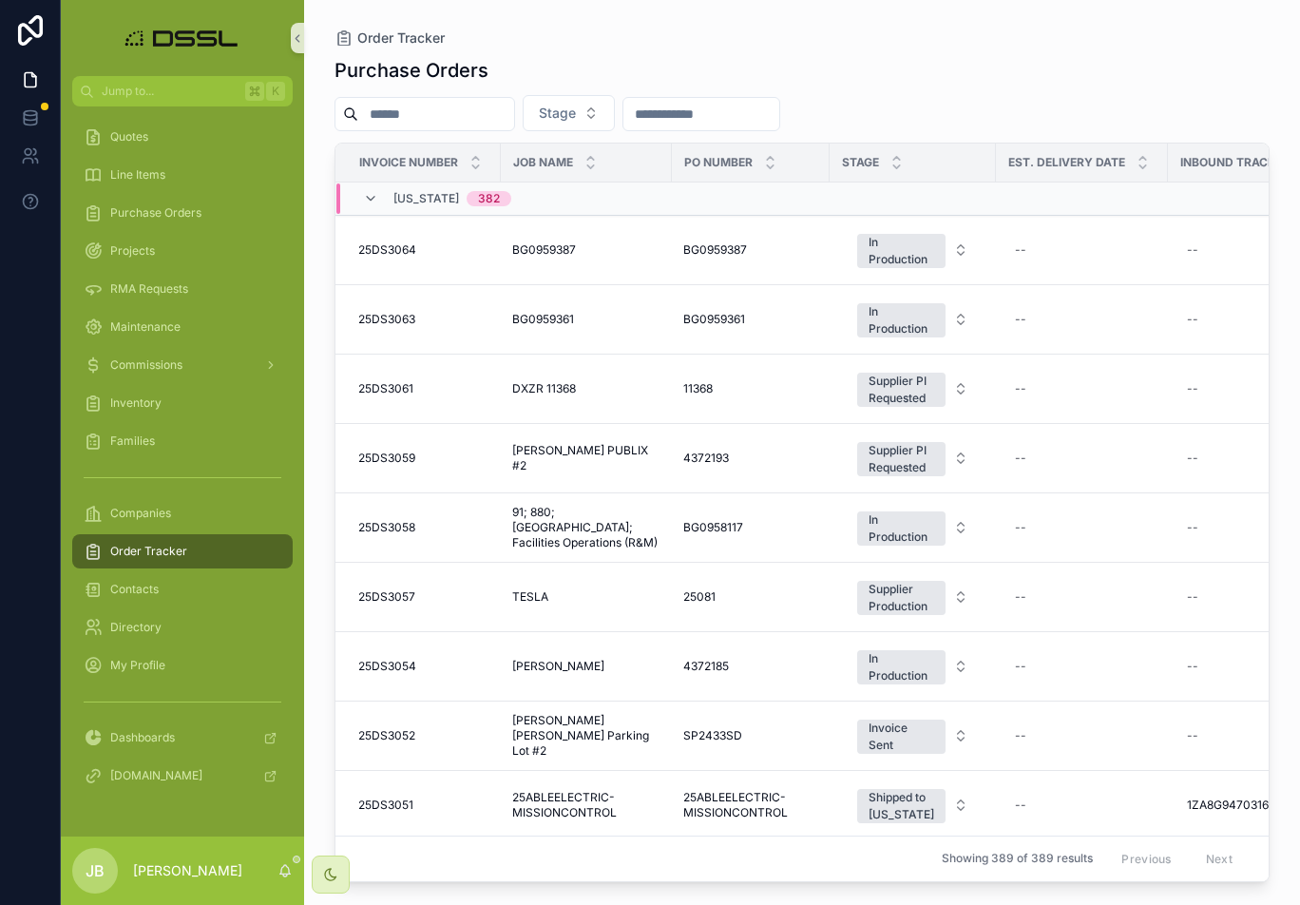
click at [512, 118] on input "scrollable content" at bounding box center [436, 114] width 156 height 27
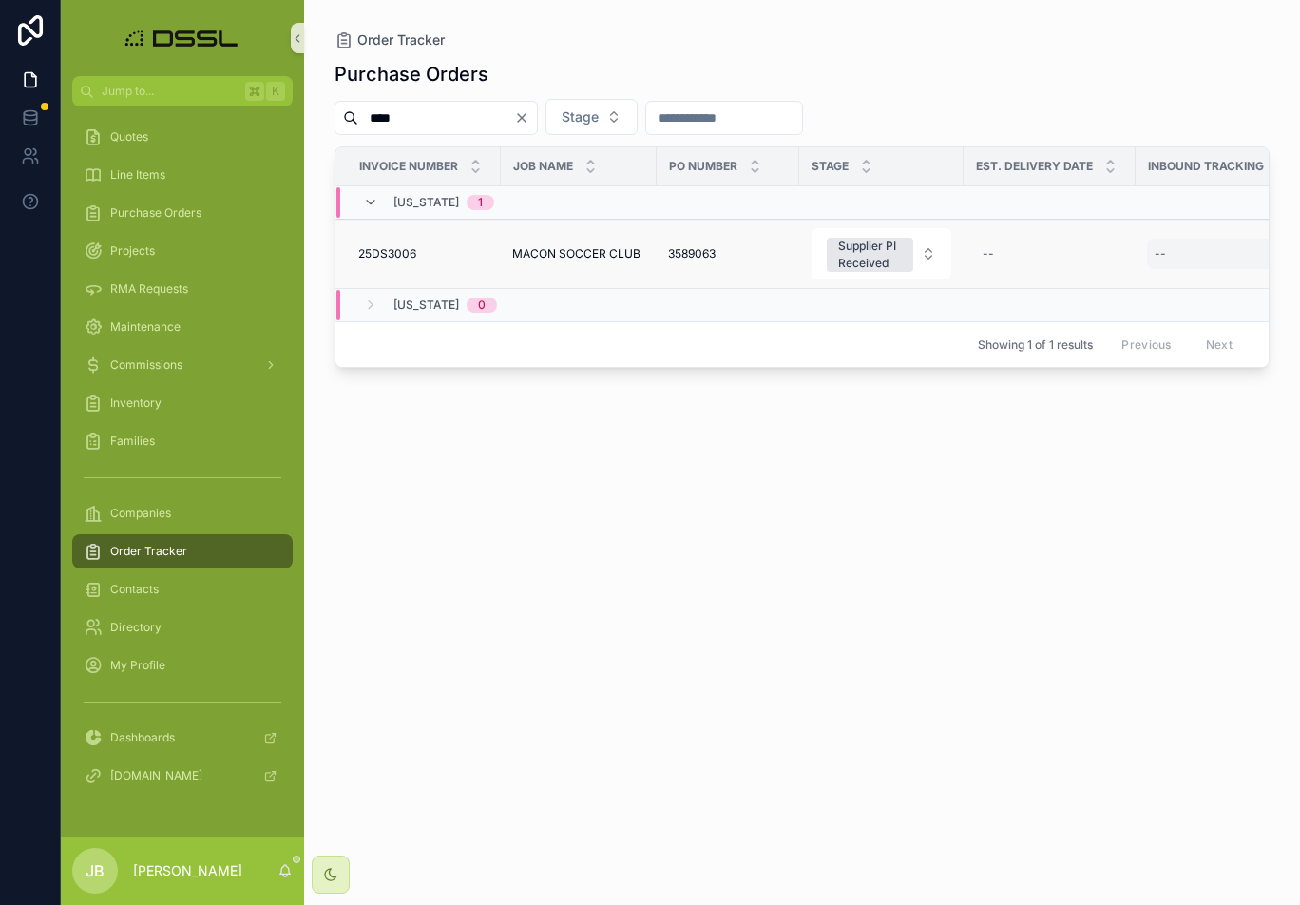
type input "****"
click at [1191, 262] on div "--" at bounding box center [1219, 254] width 144 height 30
type input "**********"
click at [1149, 280] on icon "scrollable content" at bounding box center [1144, 279] width 15 height 15
click at [1021, 253] on div "--" at bounding box center [1049, 254] width 149 height 30
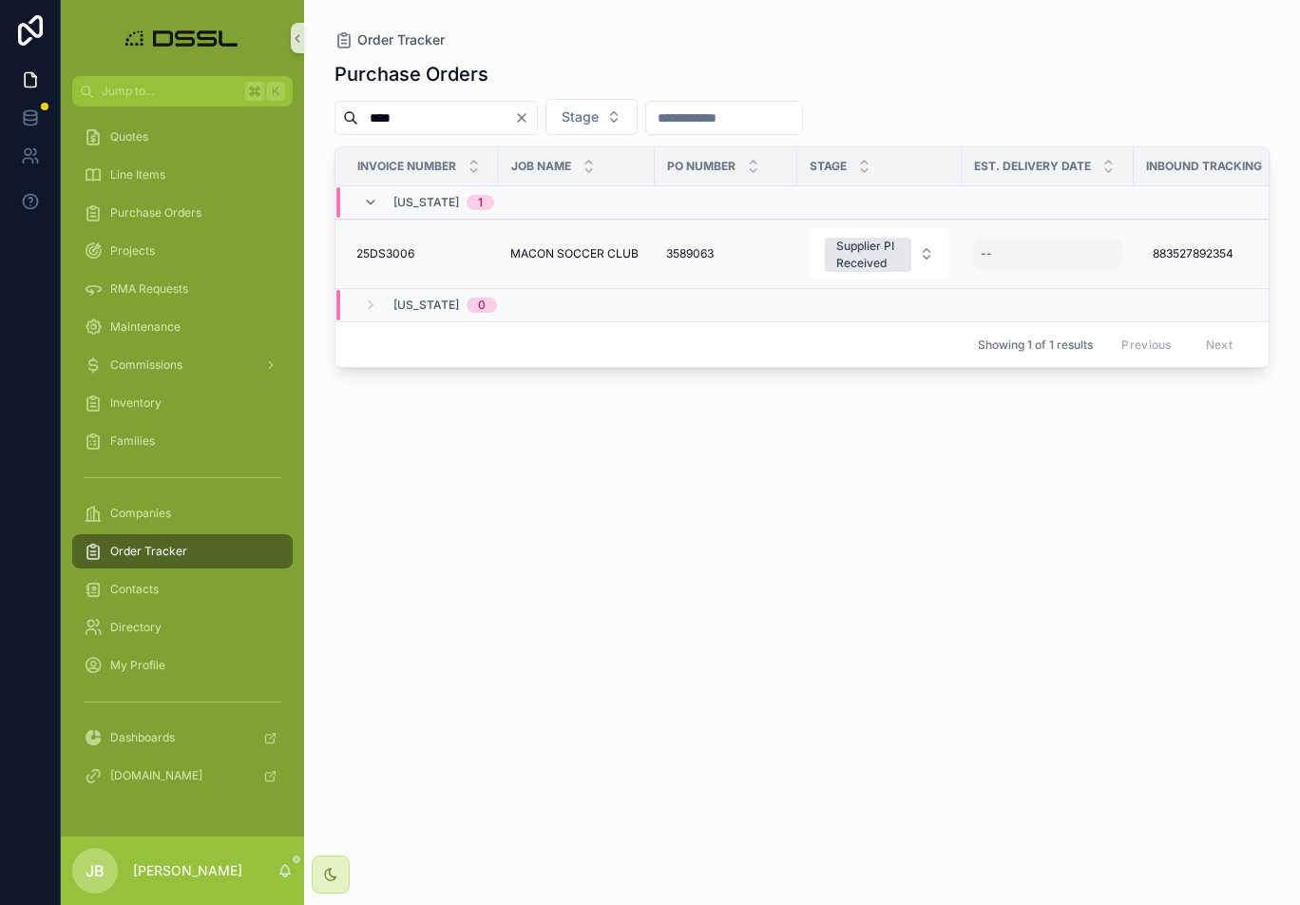
click at [1003, 258] on div "--" at bounding box center [1047, 254] width 149 height 30
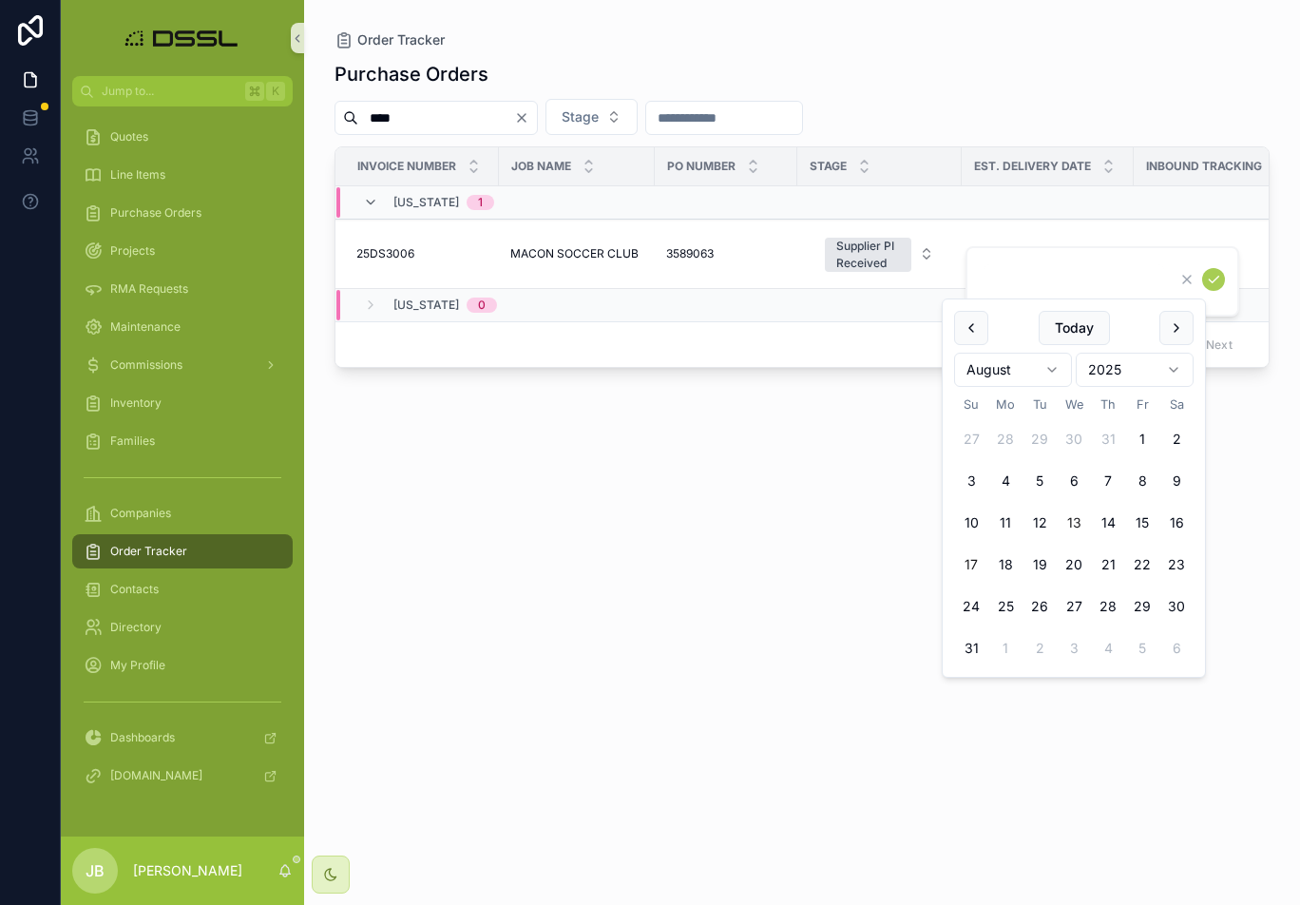
click at [978, 573] on button "17" at bounding box center [971, 565] width 34 height 34
type input "*********"
click at [1213, 286] on icon "scrollable content" at bounding box center [1213, 279] width 15 height 15
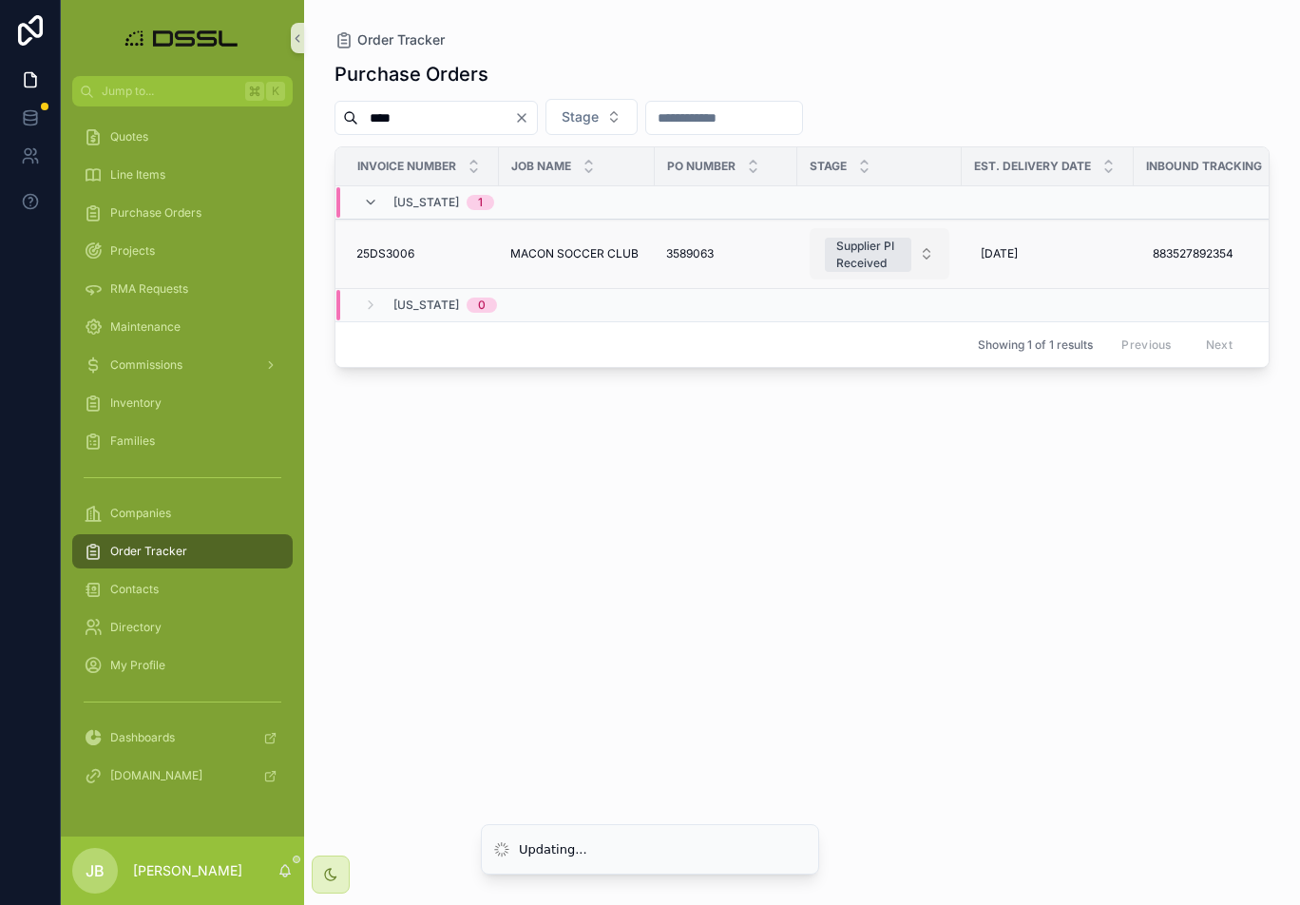
click at [896, 253] on div "Supplier PI Received" at bounding box center [869, 255] width 64 height 34
click at [839, 568] on div "Purchase Orders **** Stage Invoice Number Job Name PO Number Stage Est. Deliver…" at bounding box center [802, 465] width 935 height 833
click at [878, 260] on div "Supplier PI Received" at bounding box center [869, 255] width 64 height 34
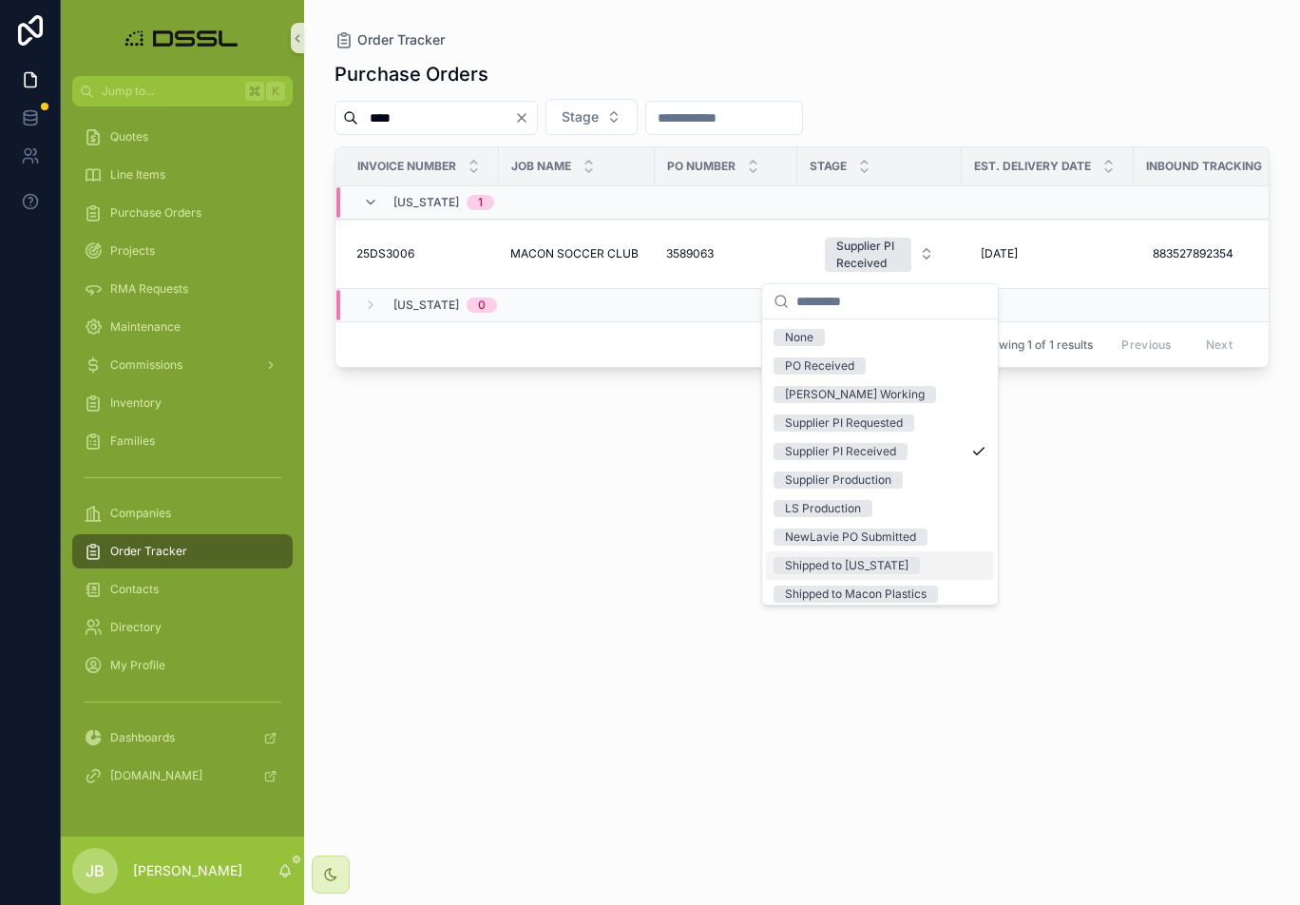
click at [867, 561] on div "Shipped to [US_STATE]" at bounding box center [847, 565] width 124 height 17
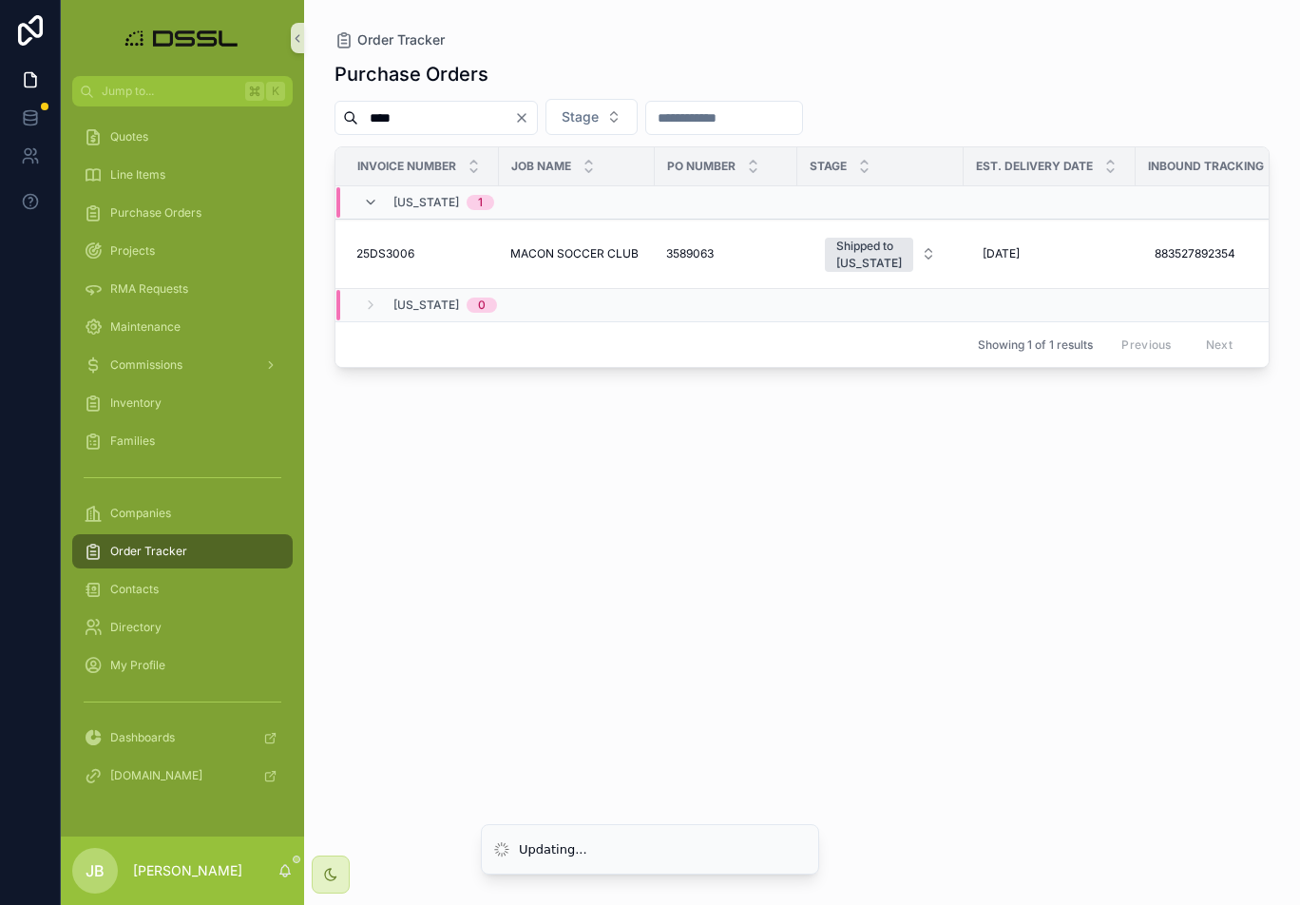
scroll to position [1, 1]
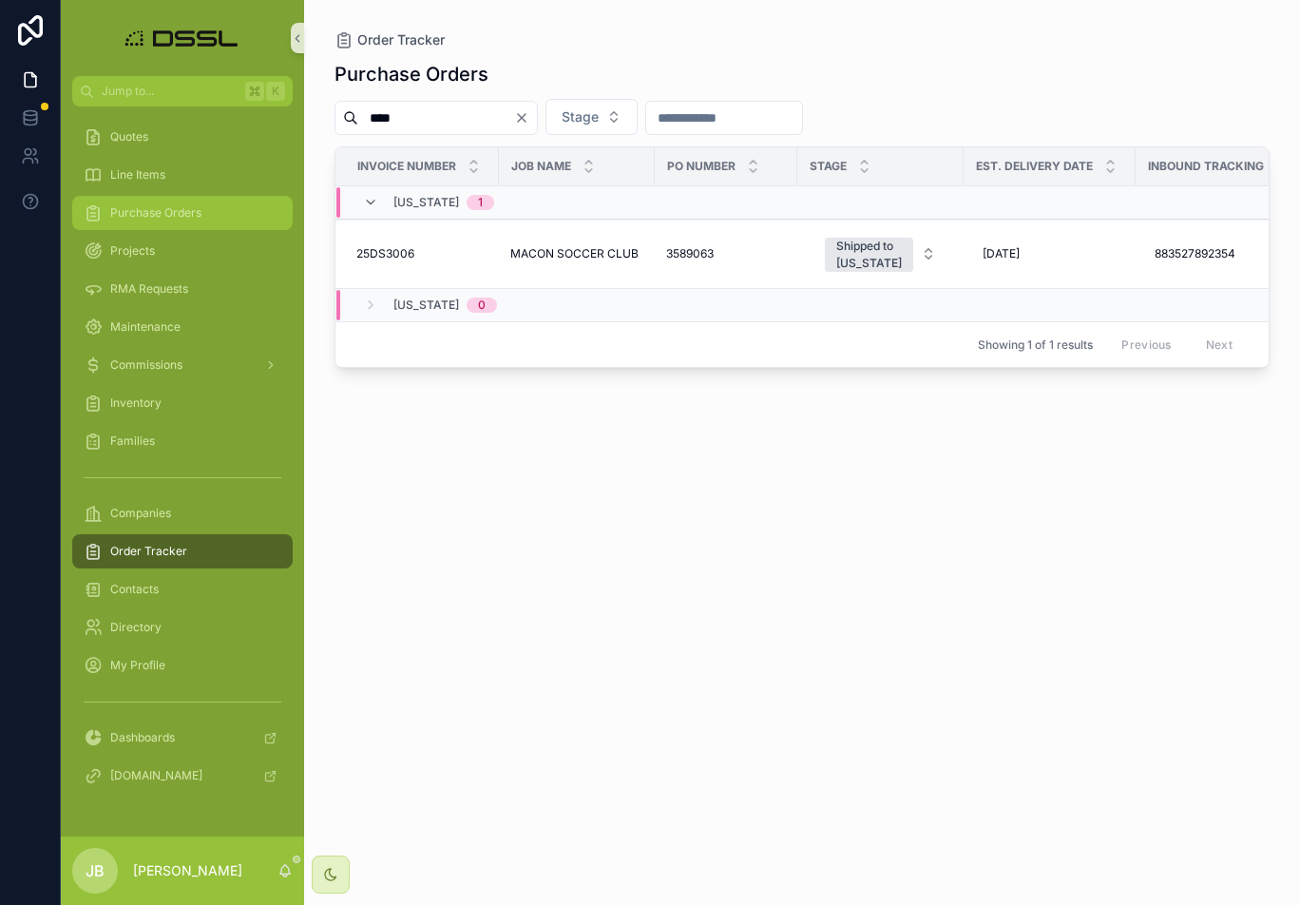
click at [156, 217] on span "Purchase Orders" at bounding box center [155, 212] width 91 height 15
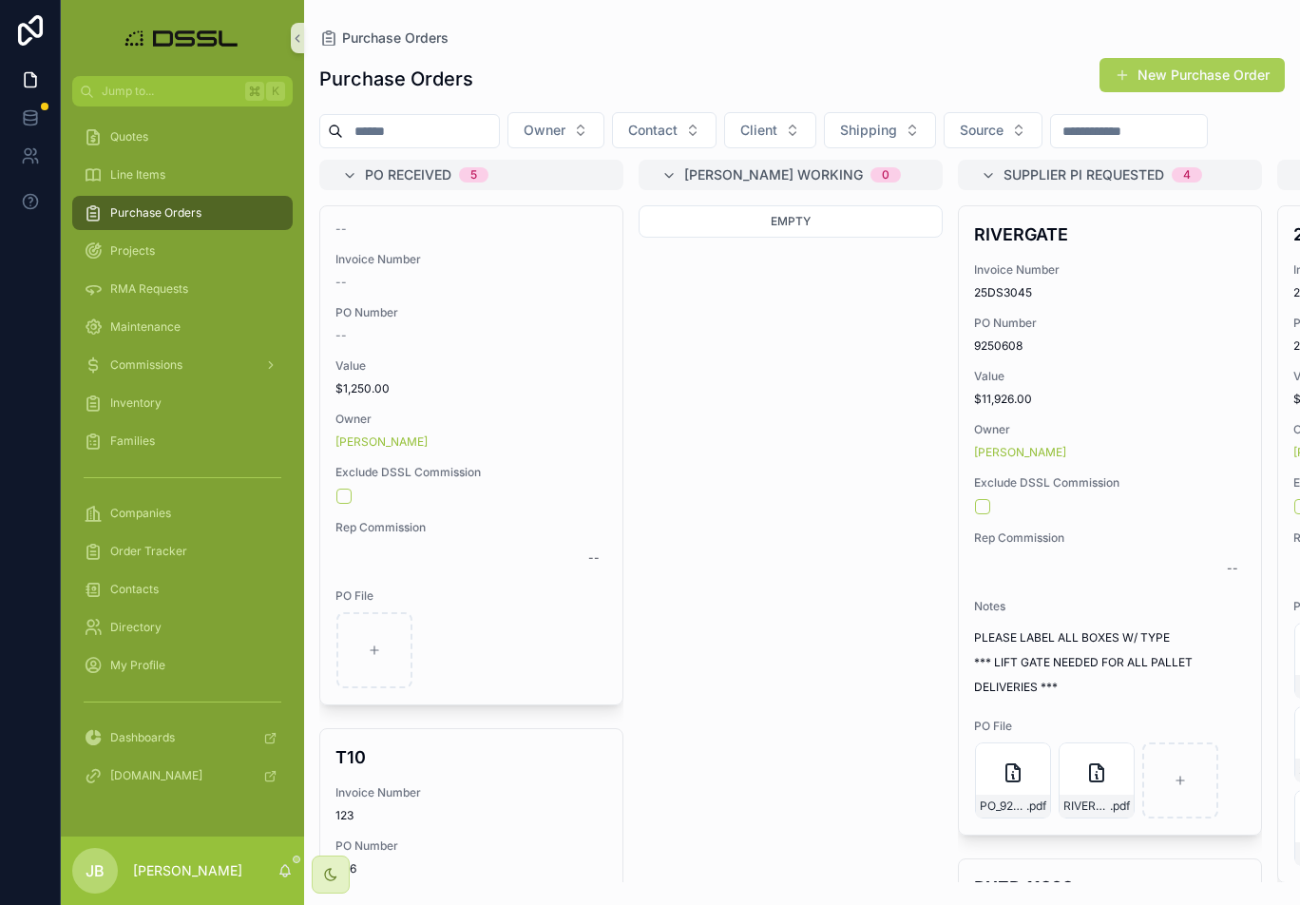
click at [416, 131] on input "scrollable content" at bounding box center [421, 131] width 156 height 27
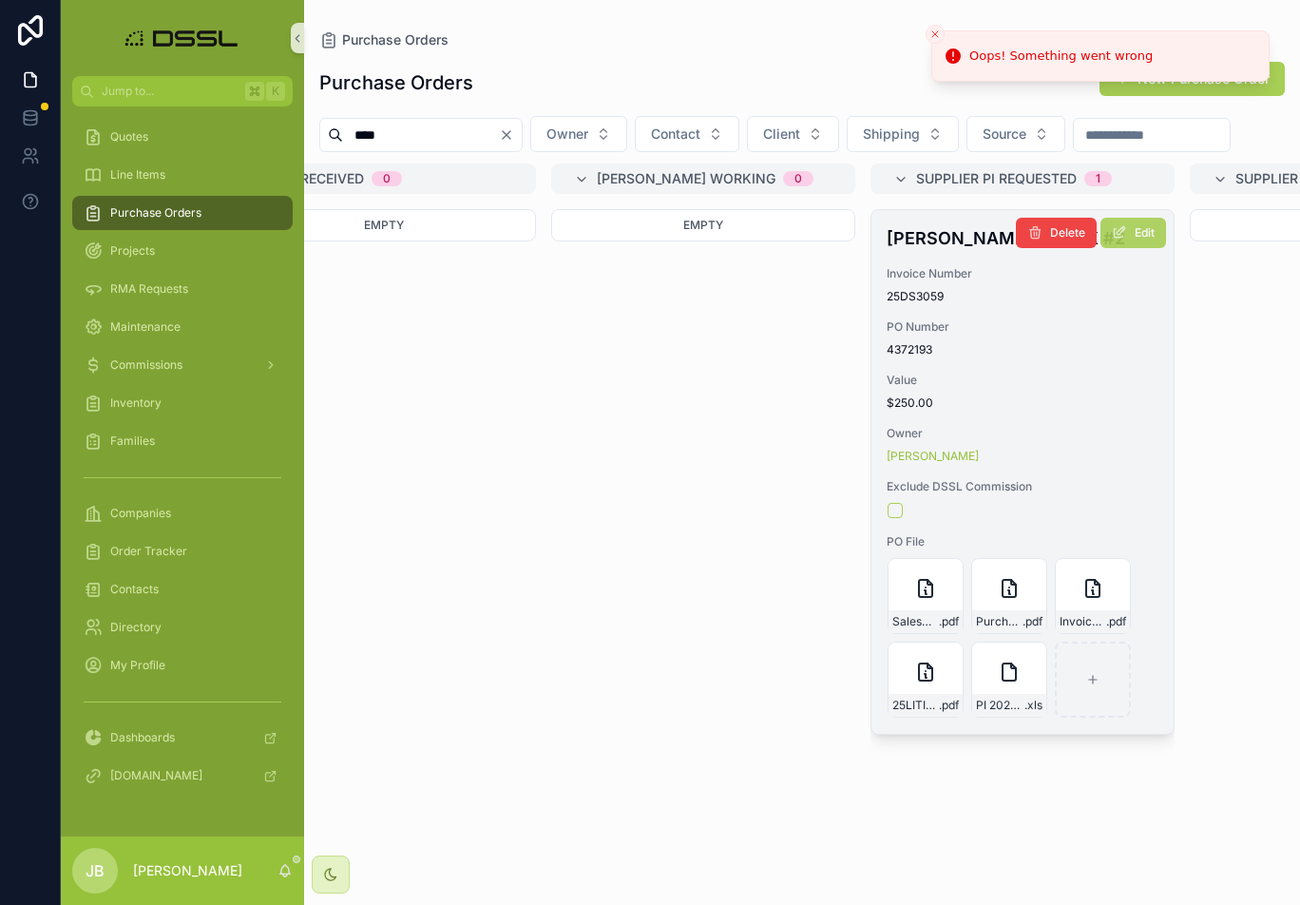
type input "****"
click at [1130, 248] on button "Edit" at bounding box center [1134, 233] width 66 height 30
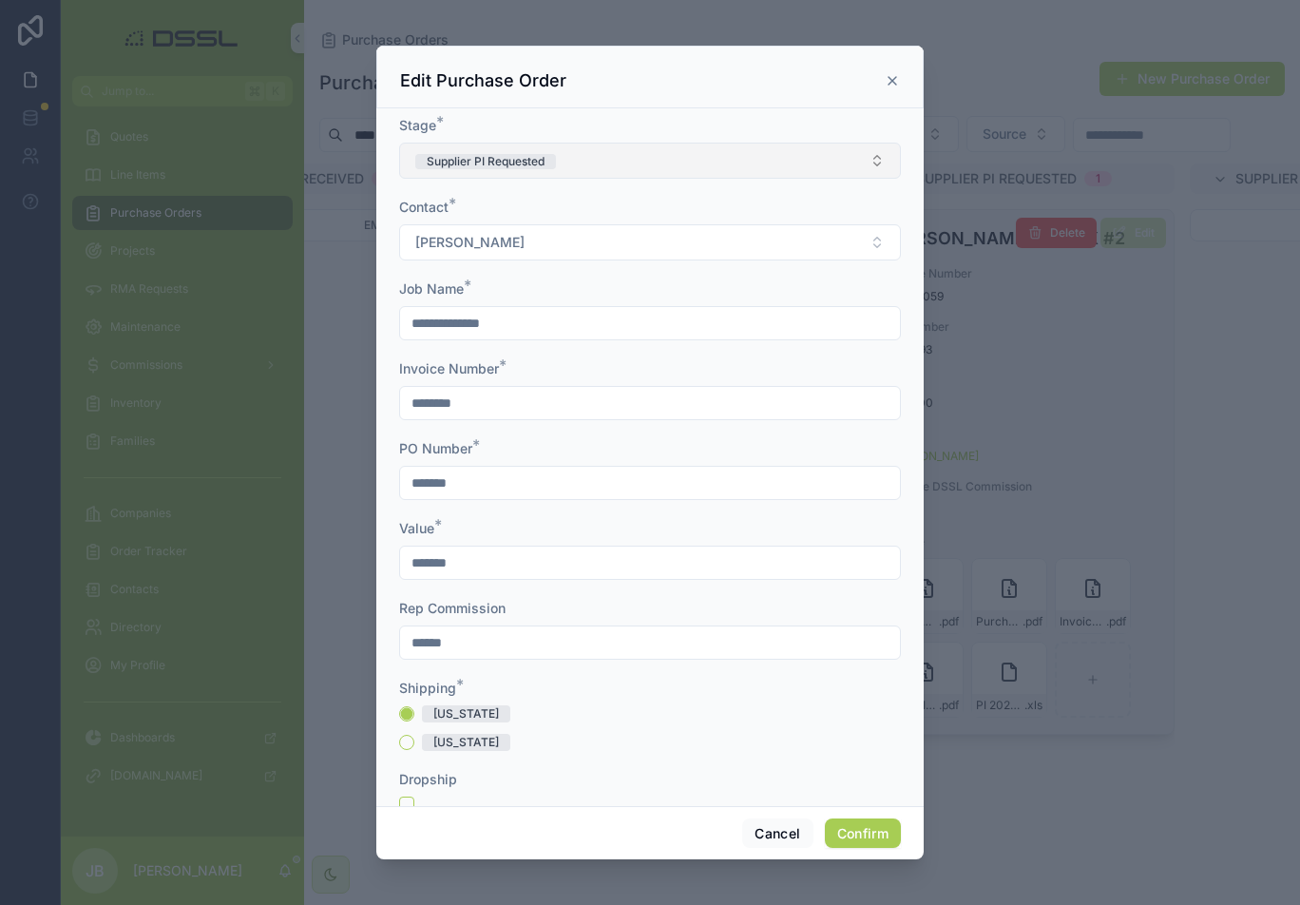
click at [606, 162] on button "Supplier PI Requested" at bounding box center [650, 161] width 502 height 36
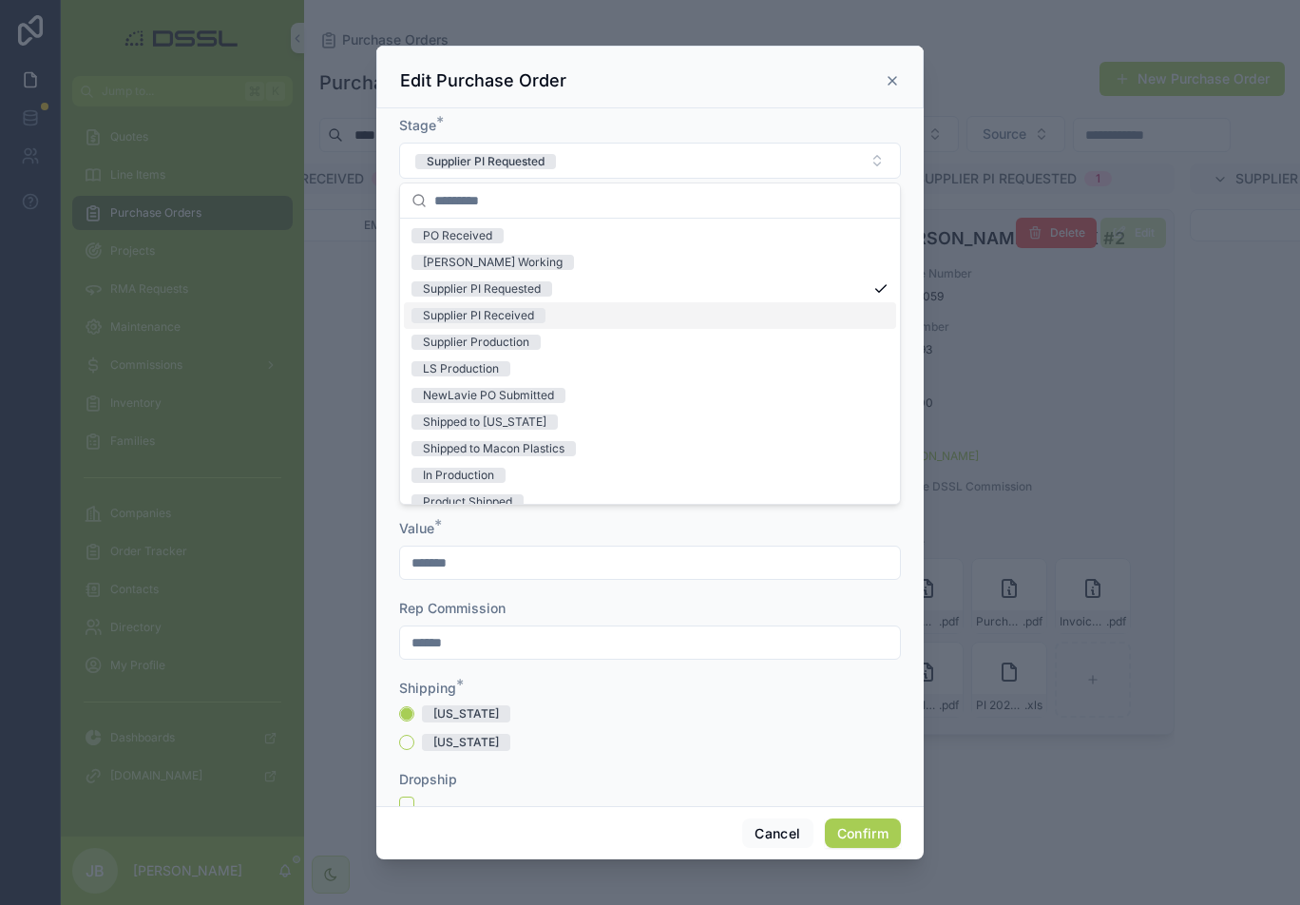
click at [540, 312] on span "Supplier PI Received" at bounding box center [479, 315] width 134 height 15
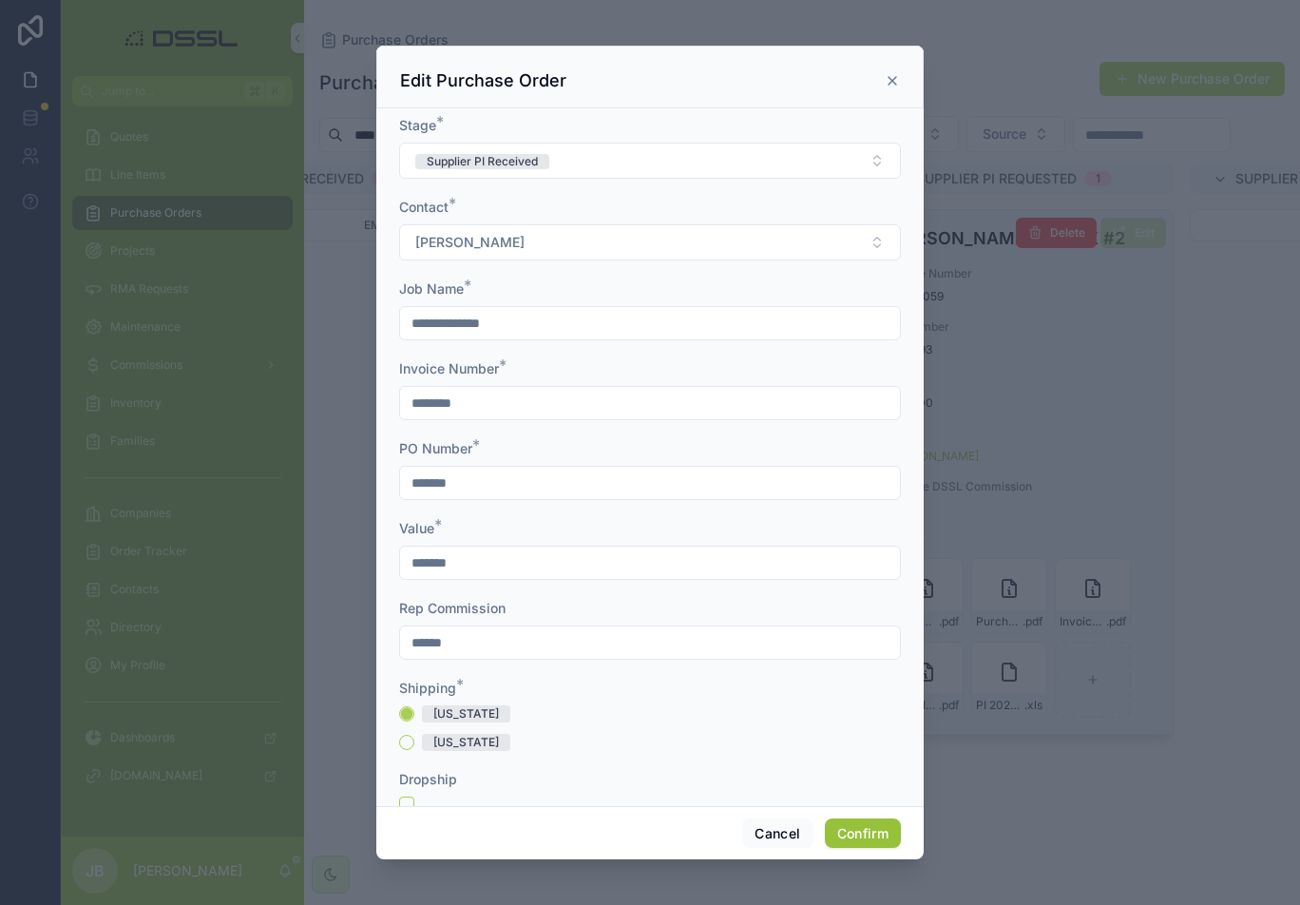
click at [879, 674] on button "Confirm" at bounding box center [863, 833] width 76 height 30
